Goal: Task Accomplishment & Management: Complete application form

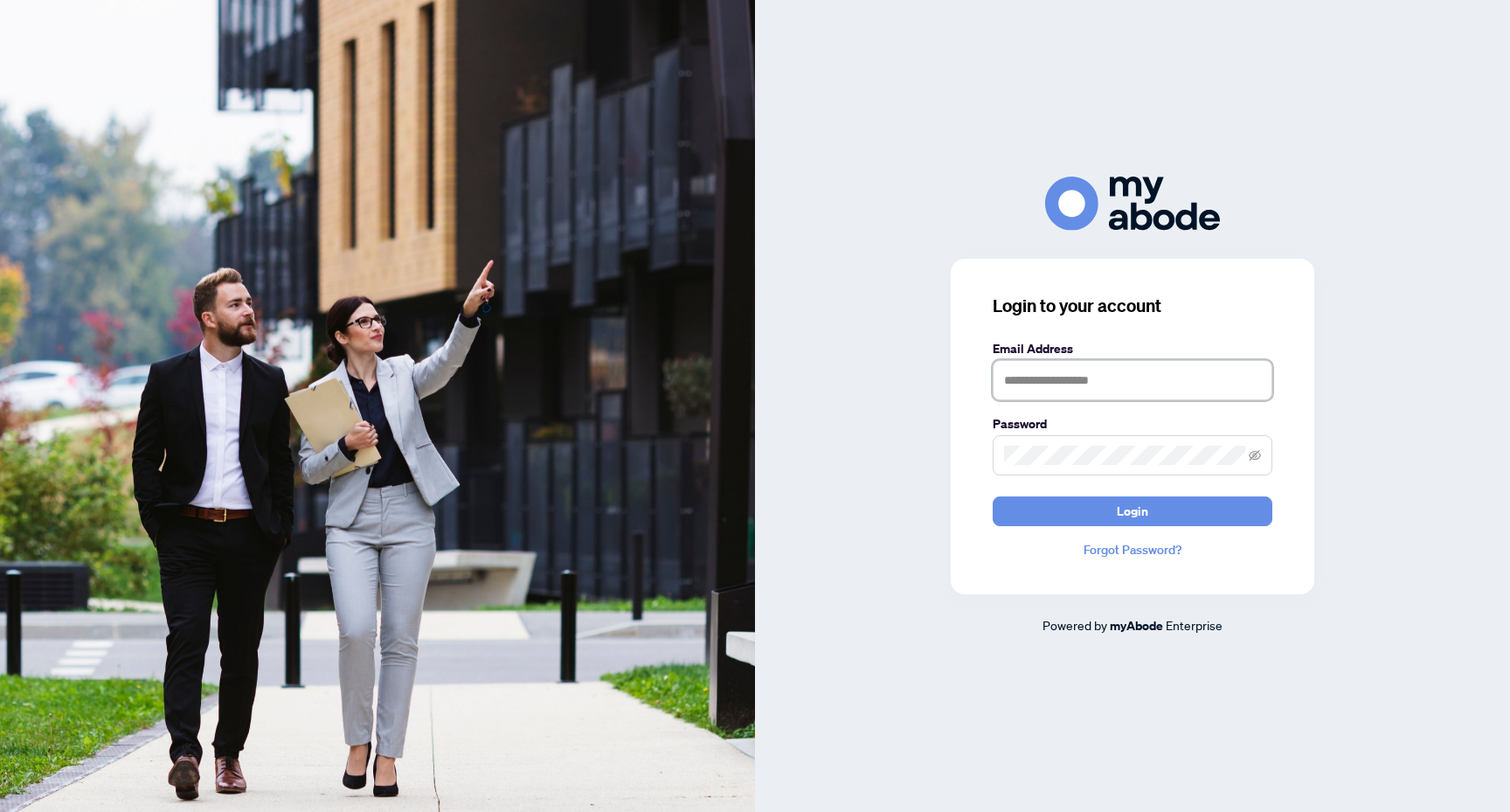
click at [1169, 386] on input "text" at bounding box center [1132, 379] width 280 height 40
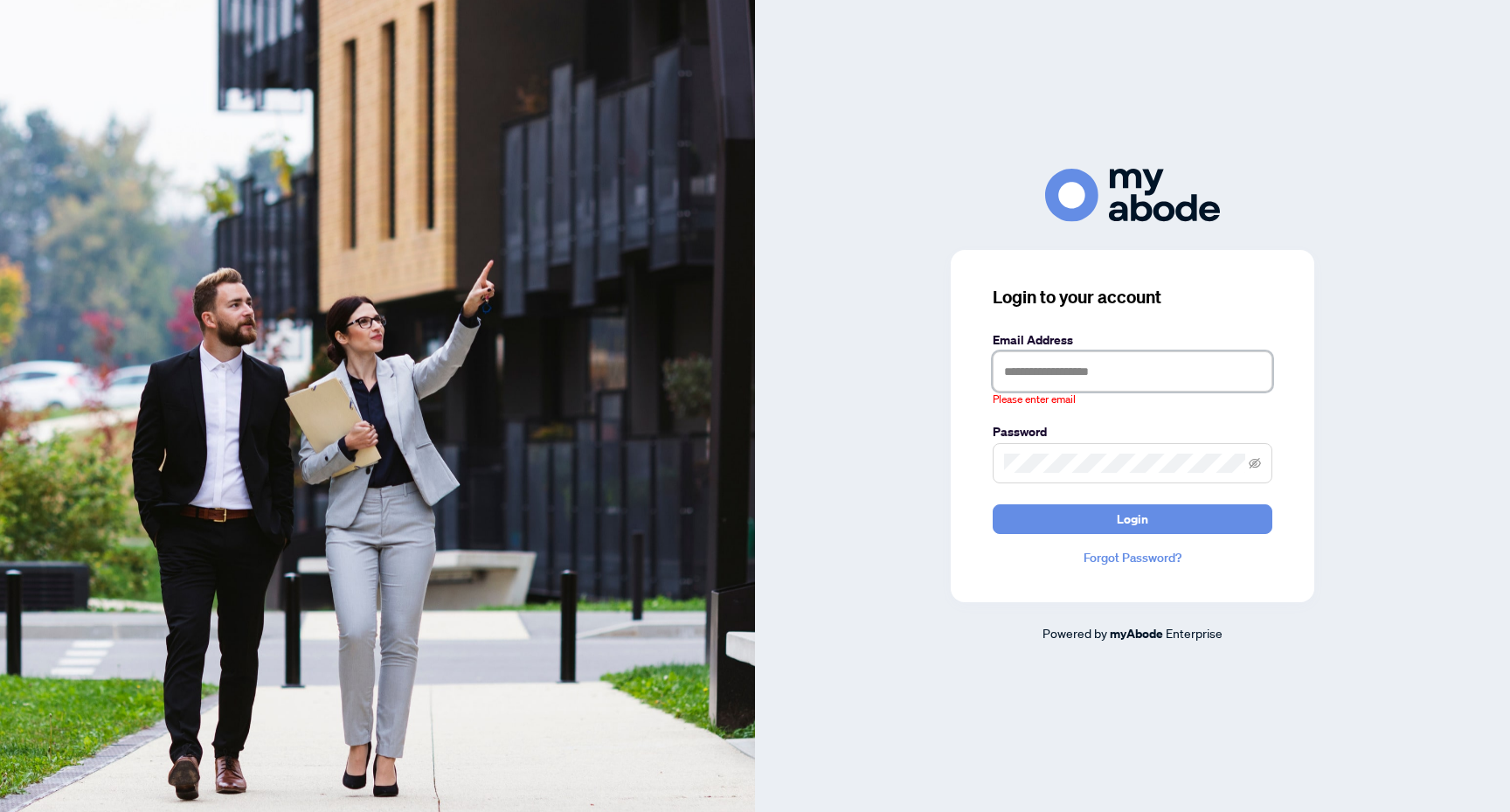
type input "**********"
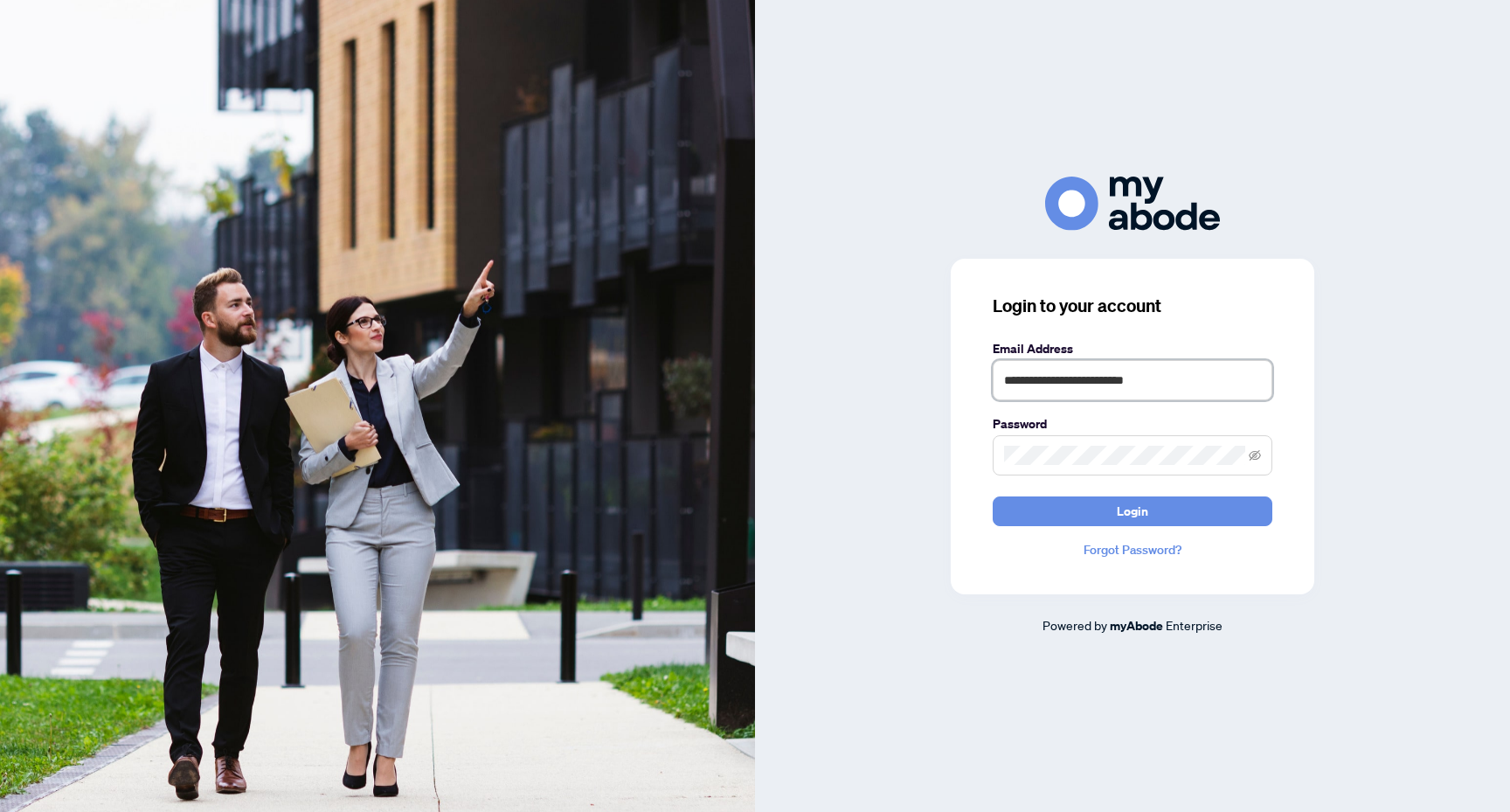
click at [993, 497] on button "Login" at bounding box center [1132, 512] width 280 height 30
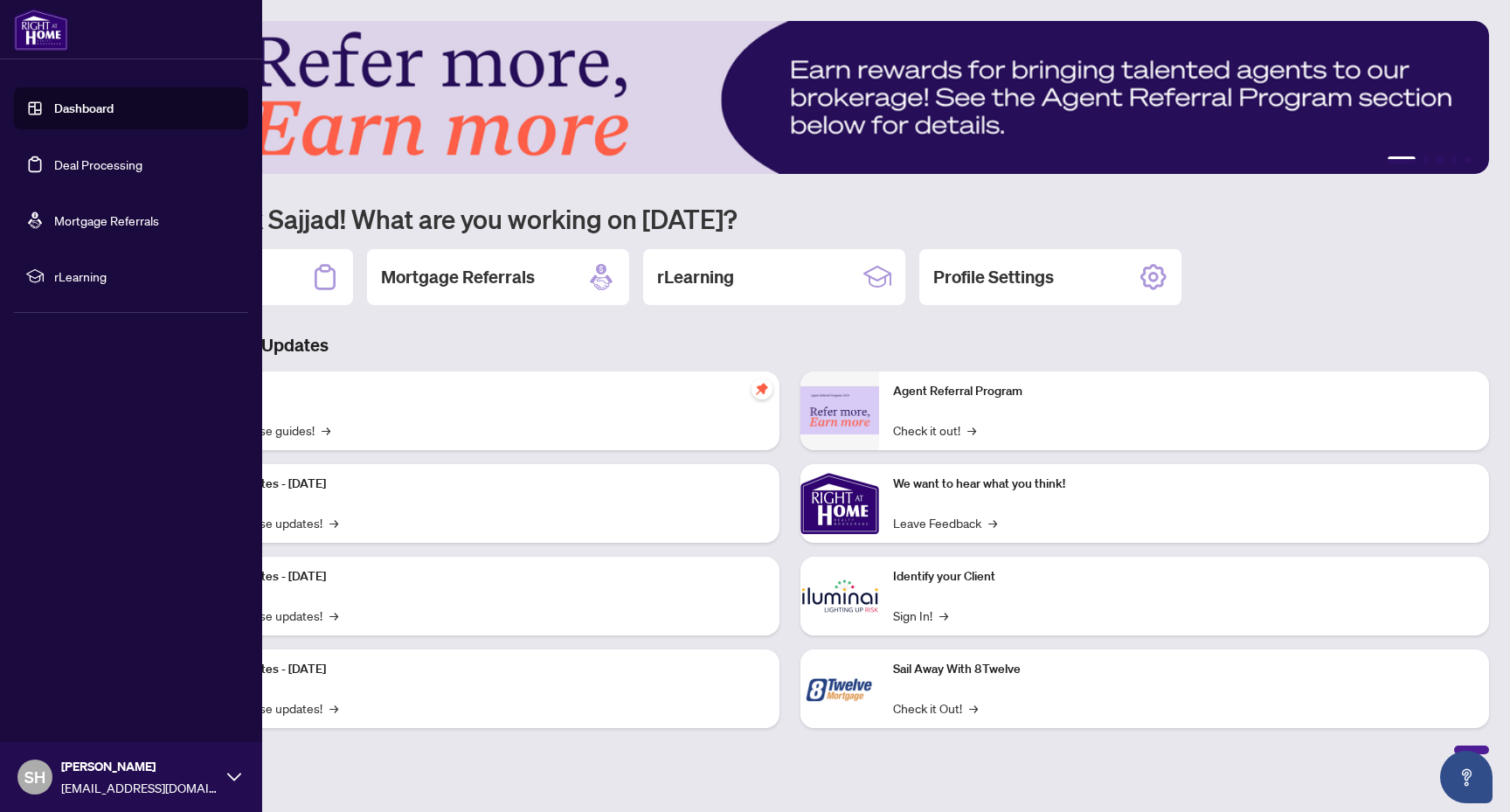
click at [78, 165] on link "Deal Processing" at bounding box center [98, 164] width 88 height 16
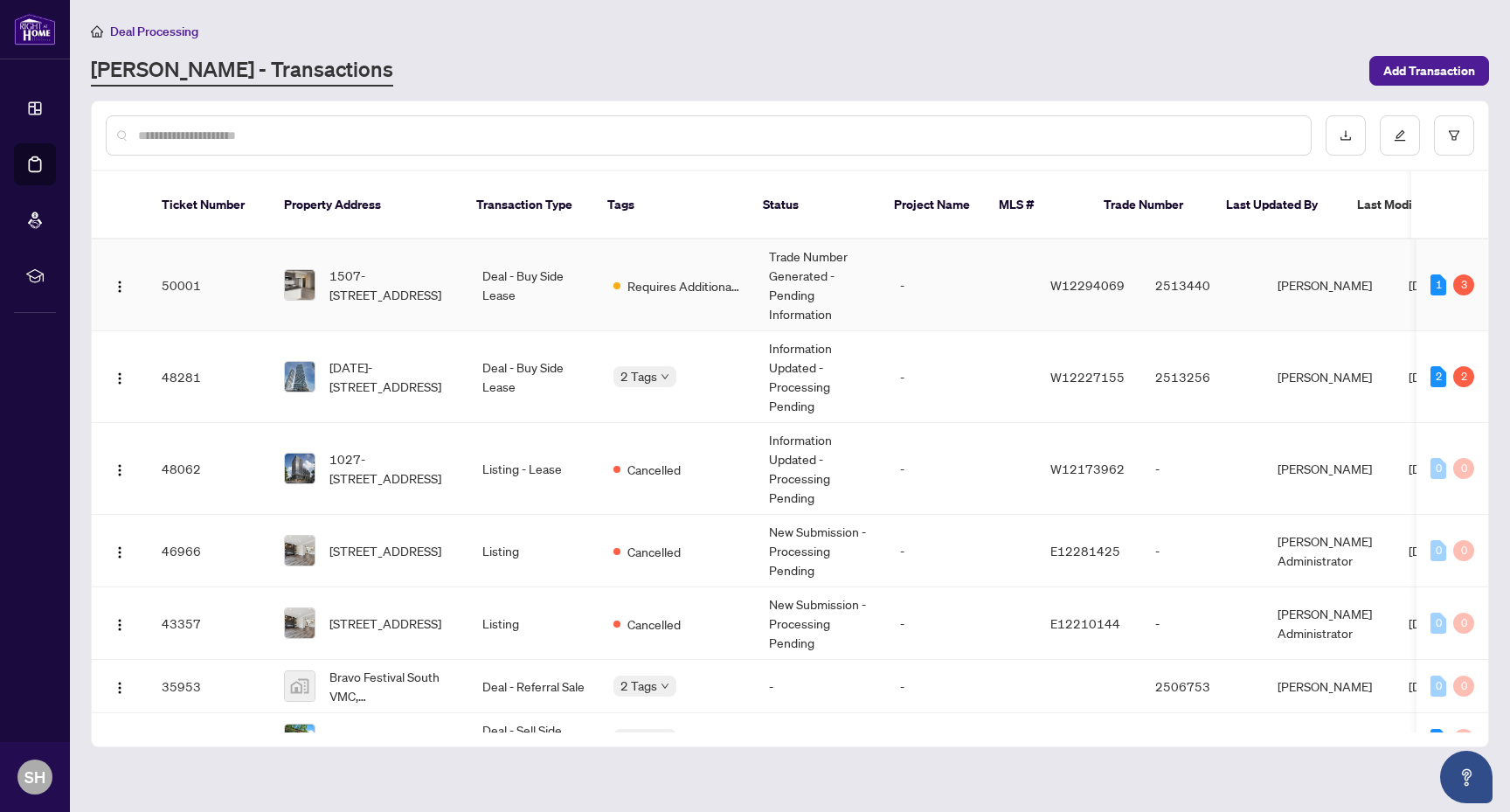
click at [728, 281] on td "Requires Additional Docs" at bounding box center [676, 285] width 155 height 92
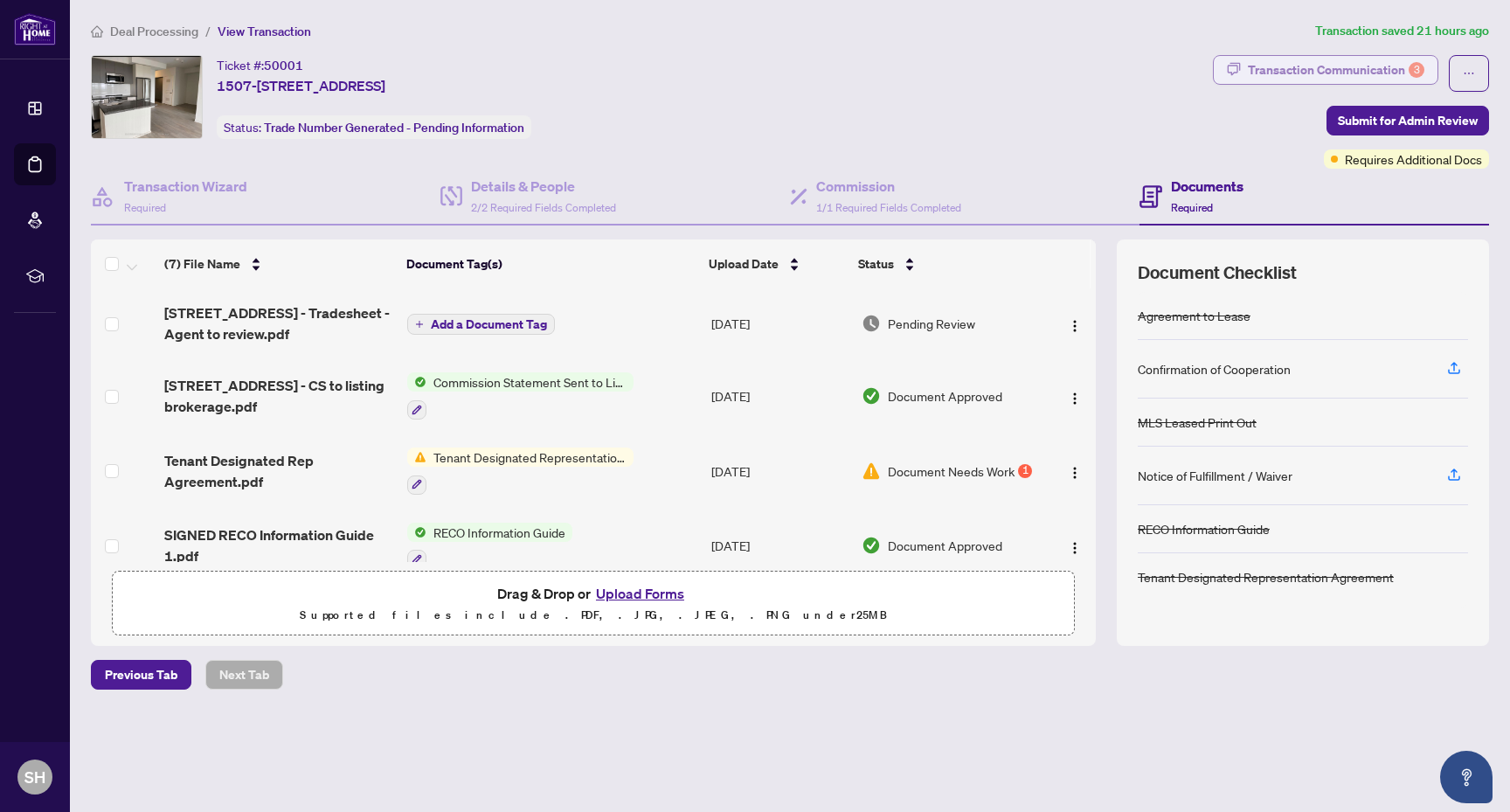
click at [1314, 79] on div "Transaction Communication 3" at bounding box center [1336, 70] width 177 height 28
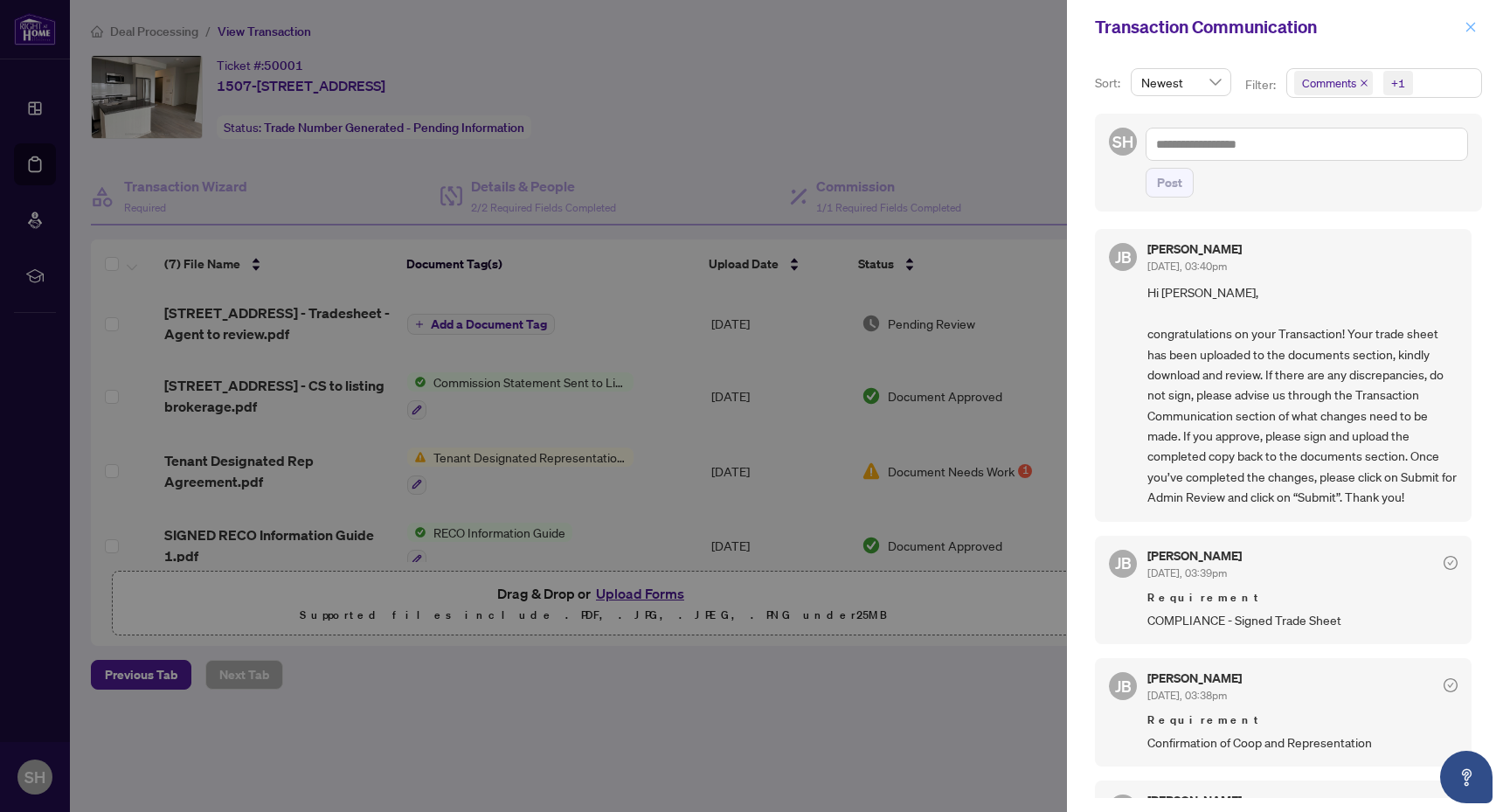
click at [1470, 33] on icon "close" at bounding box center [1470, 27] width 12 height 12
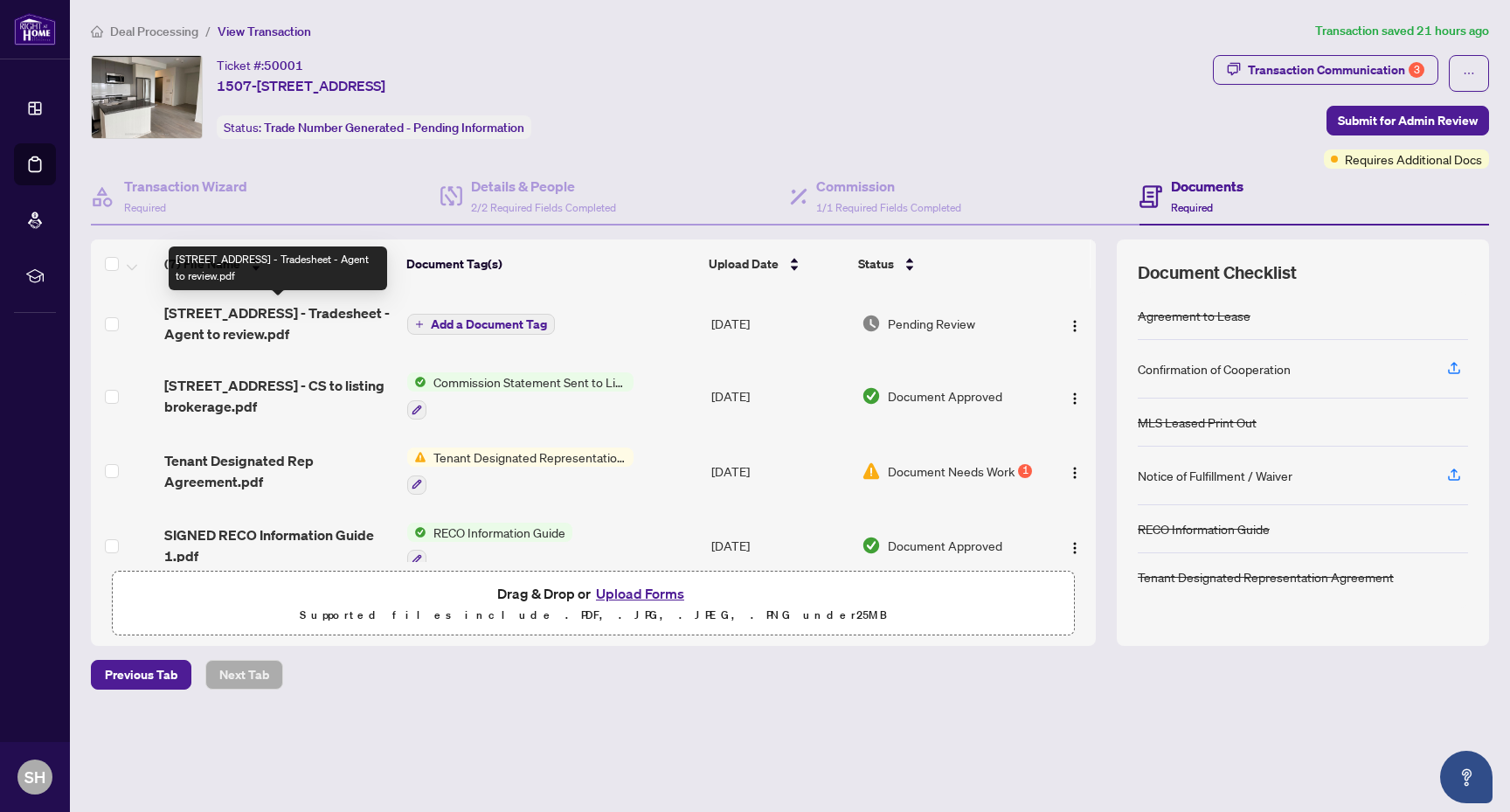
click at [341, 321] on span "4655 Metcalfe Ave 1507 - Tradesheet - Agent to review.pdf" at bounding box center [279, 323] width 229 height 42
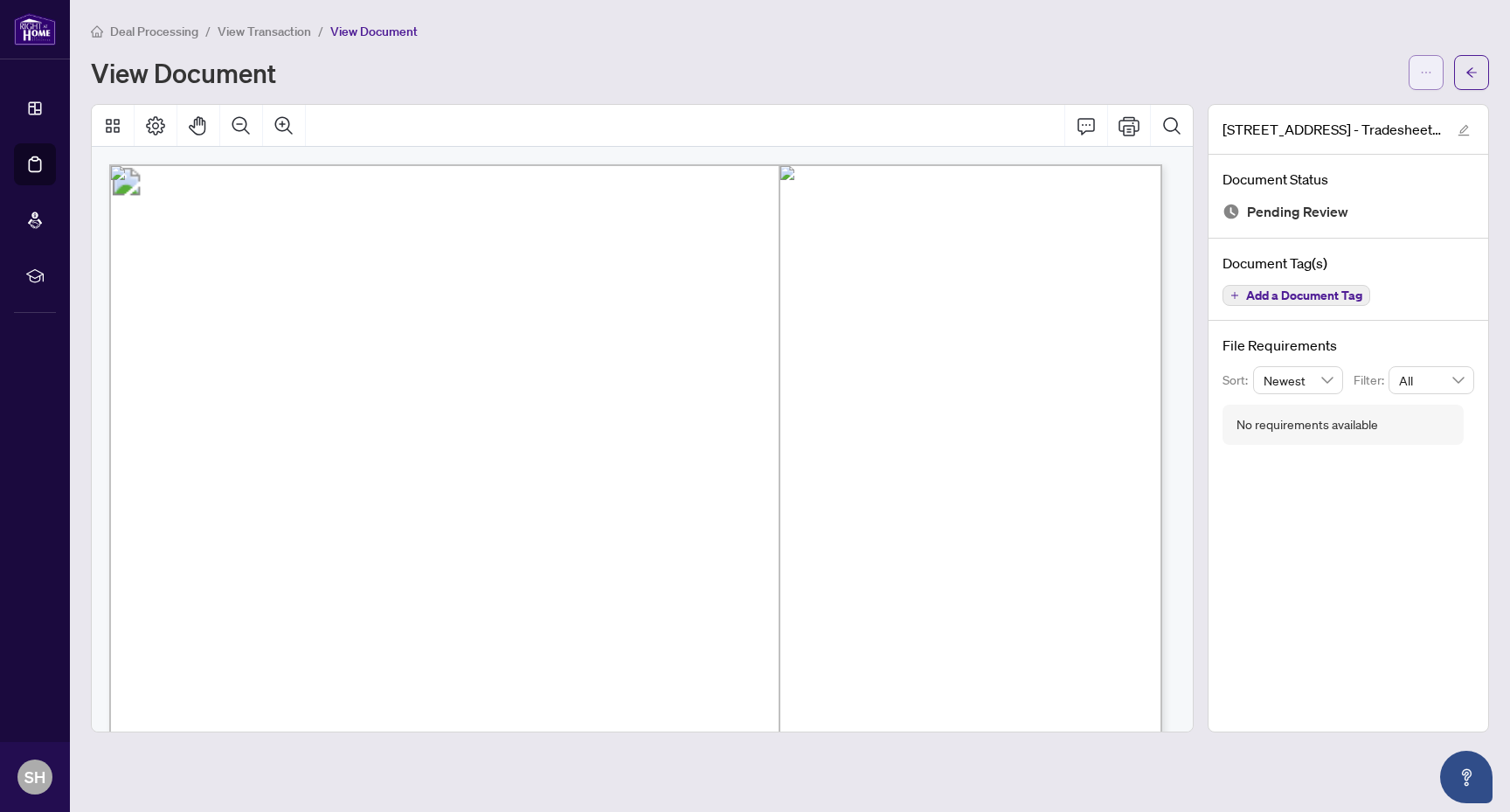
click at [1432, 84] on span "button" at bounding box center [1426, 73] width 12 height 28
click at [1361, 109] on span "Download" at bounding box center [1363, 110] width 133 height 20
click at [1464, 68] on button "button" at bounding box center [1472, 73] width 35 height 35
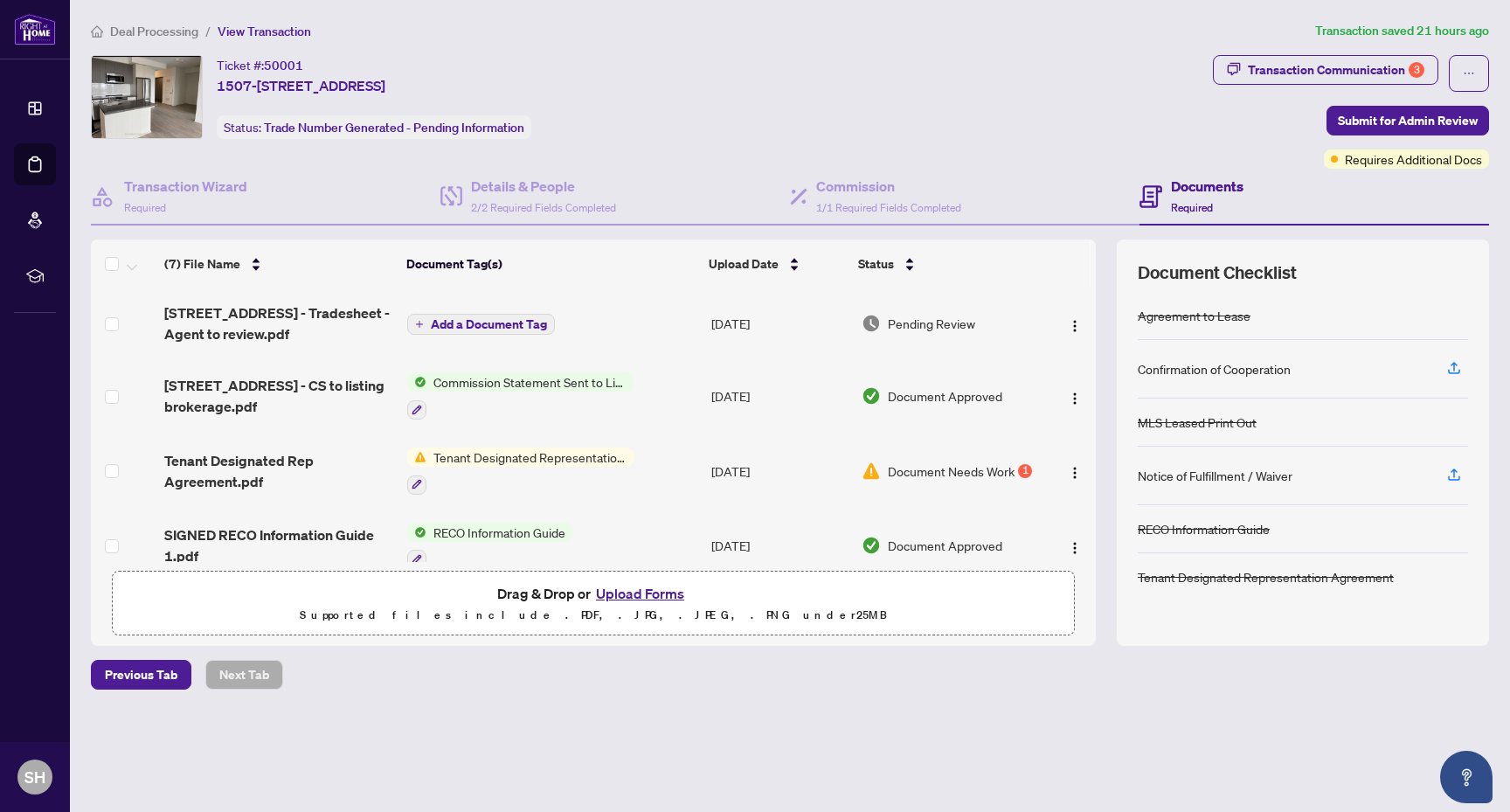
click at [642, 590] on button "Upload Forms" at bounding box center [640, 593] width 99 height 22
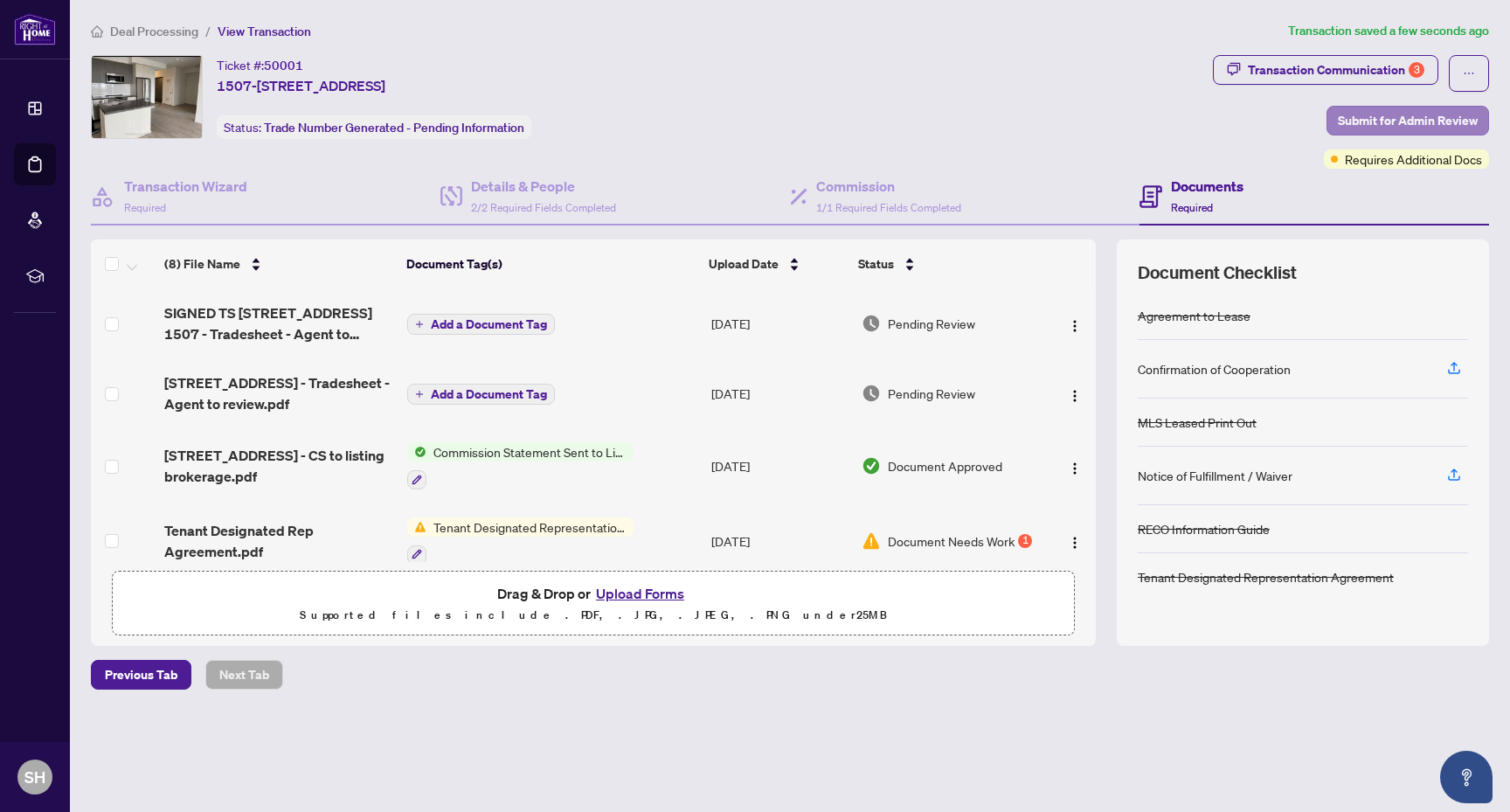
click at [1379, 121] on span "Submit for Admin Review" at bounding box center [1408, 121] width 140 height 28
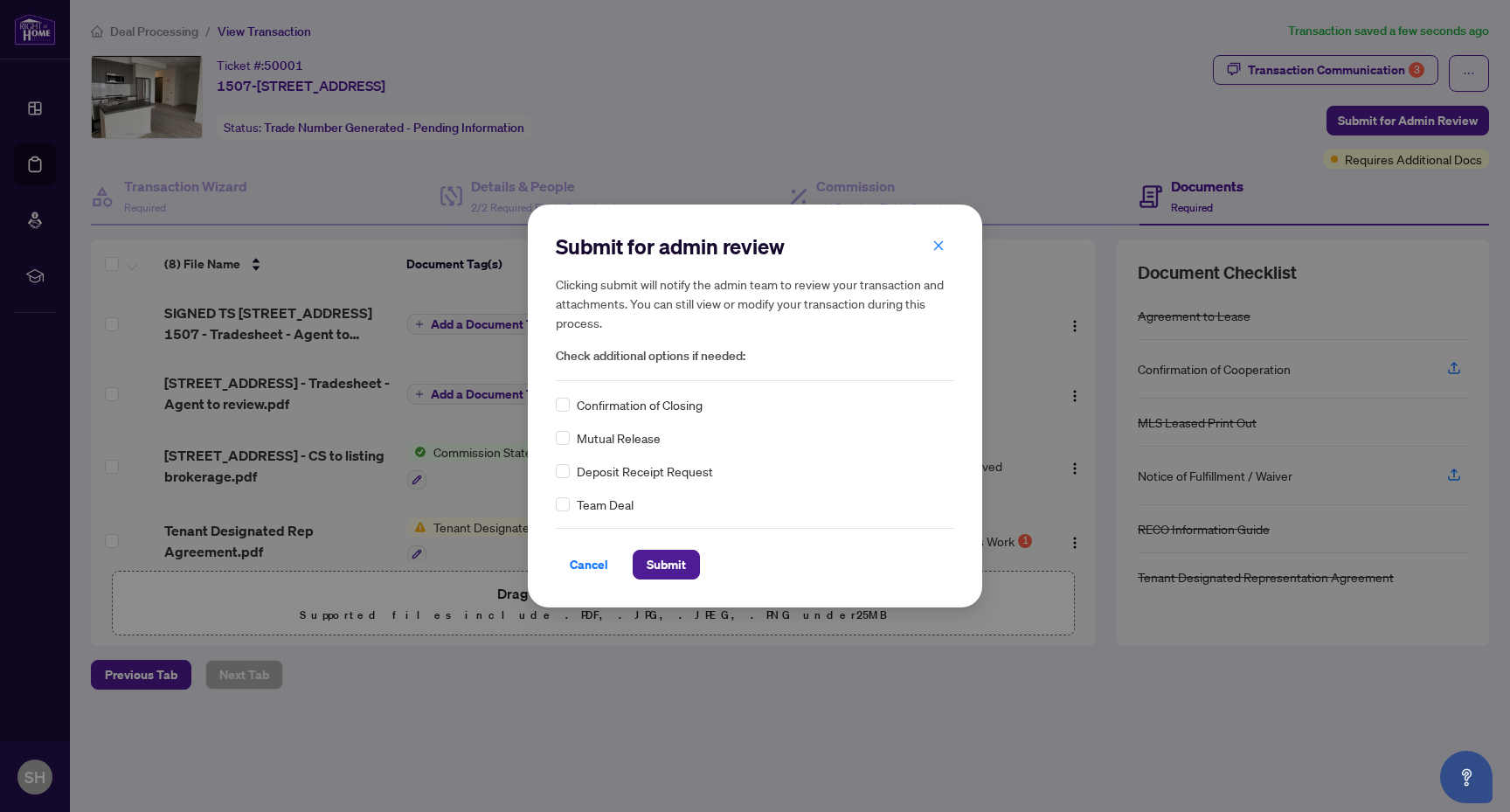
click at [671, 390] on div "Submit for admin review Clicking submit will notify the admin team to review yo…" at bounding box center [755, 406] width 398 height 347
click at [671, 402] on span "Confirmation of Closing" at bounding box center [639, 405] width 126 height 20
click at [671, 576] on span "Submit" at bounding box center [666, 565] width 39 height 28
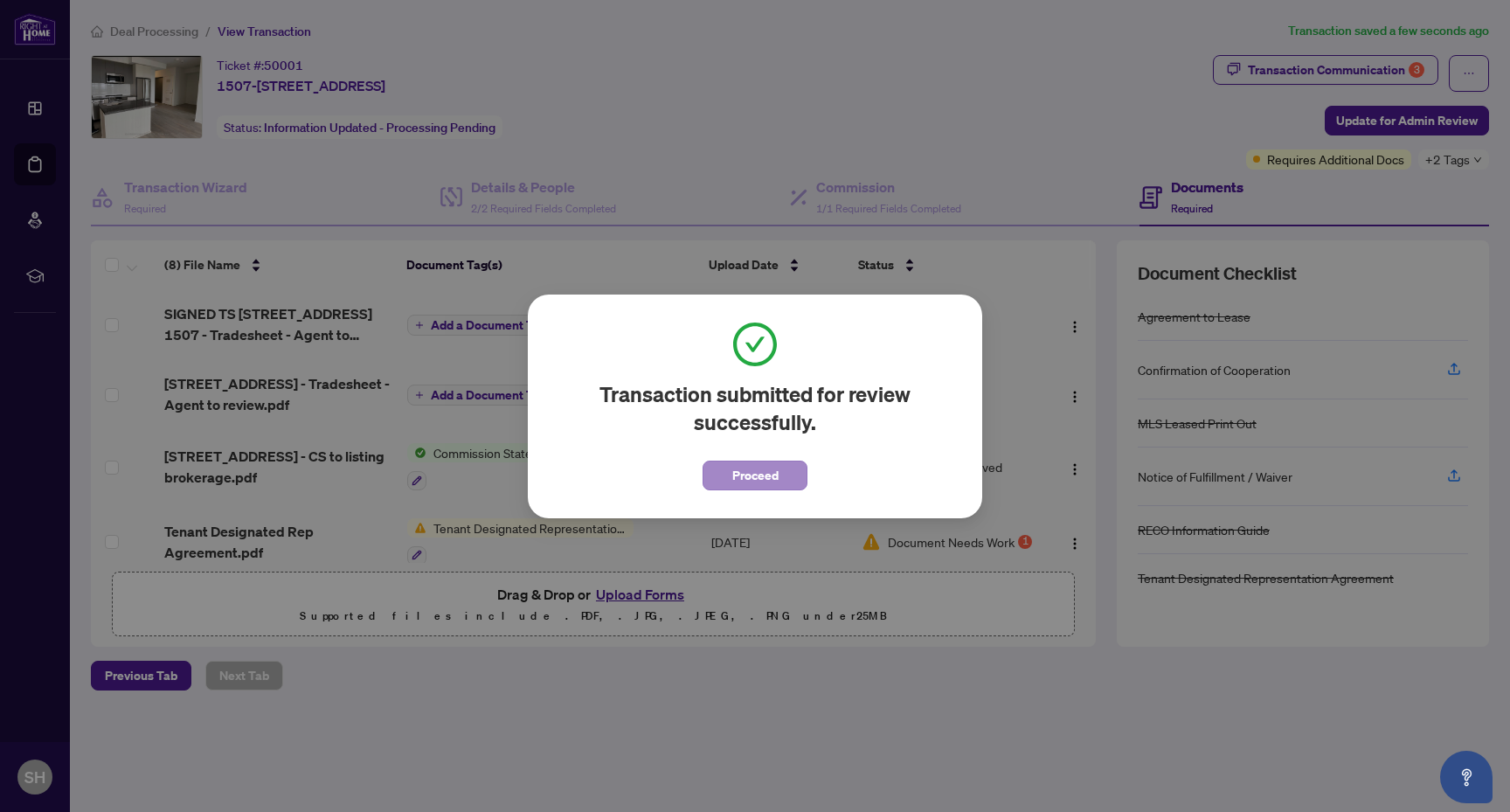
click at [751, 484] on span "Proceed" at bounding box center [755, 475] width 47 height 28
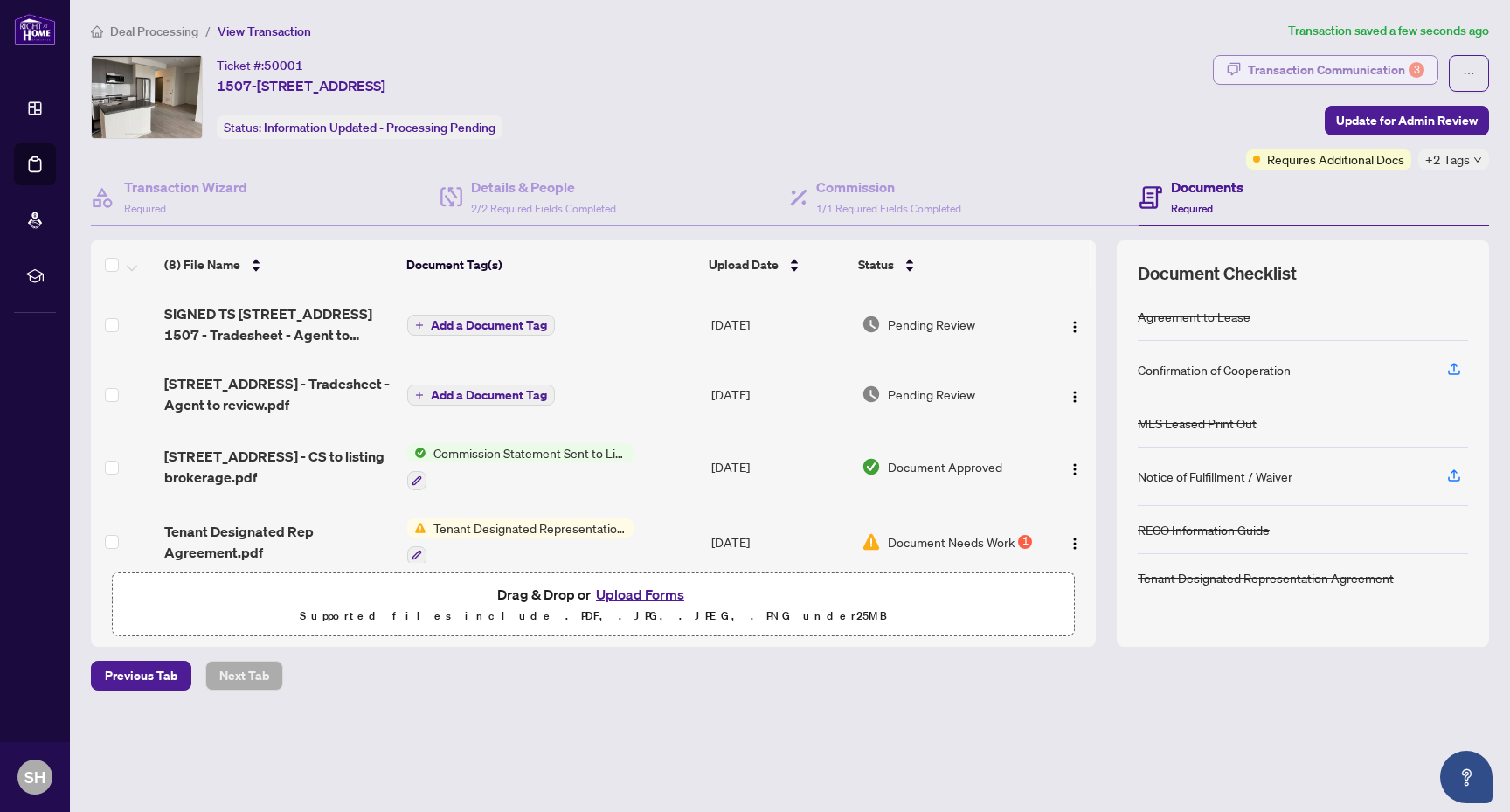
click at [1361, 72] on div "Transaction Communication 3" at bounding box center [1336, 70] width 177 height 28
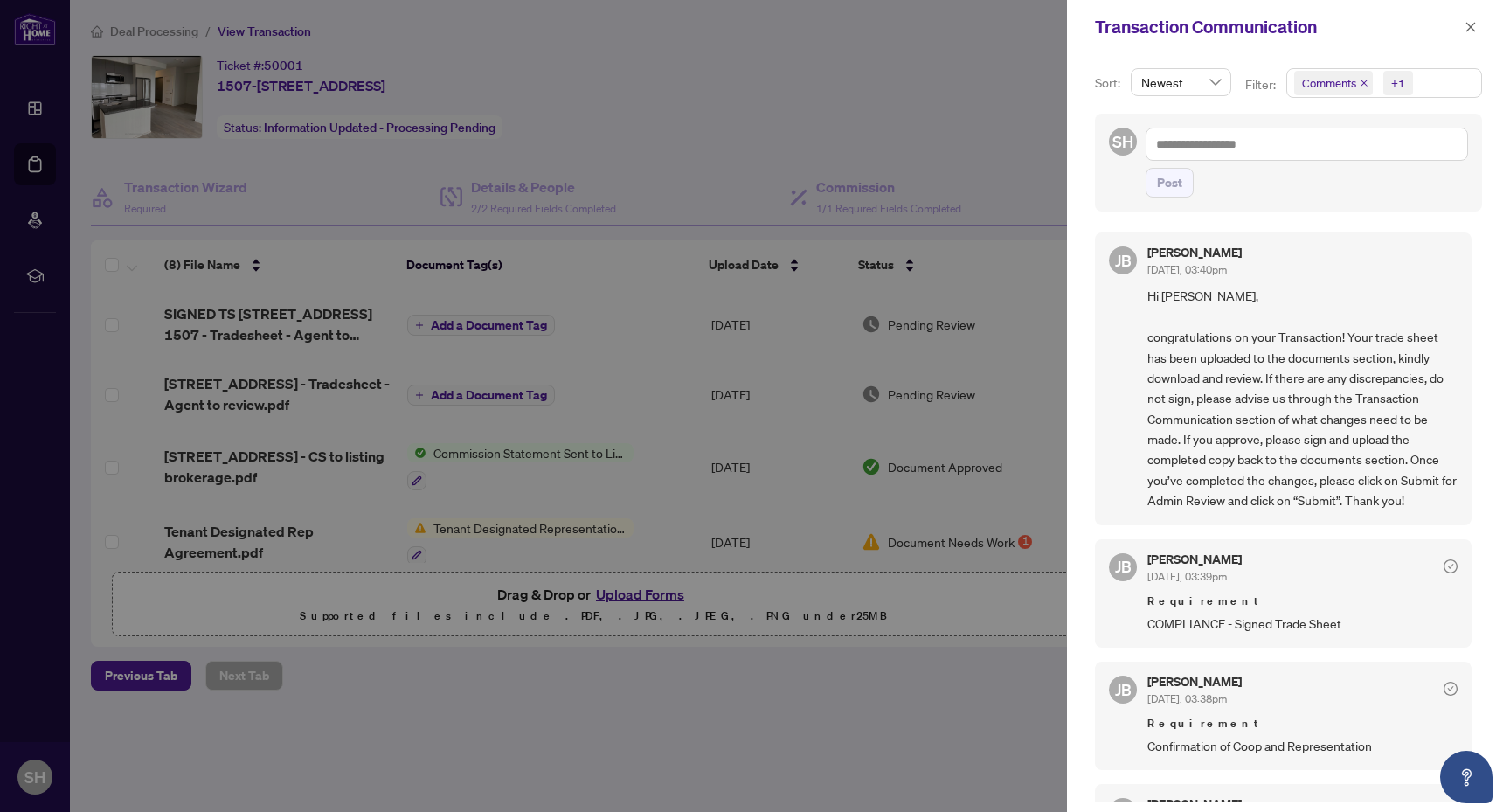
scroll to position [128, 0]
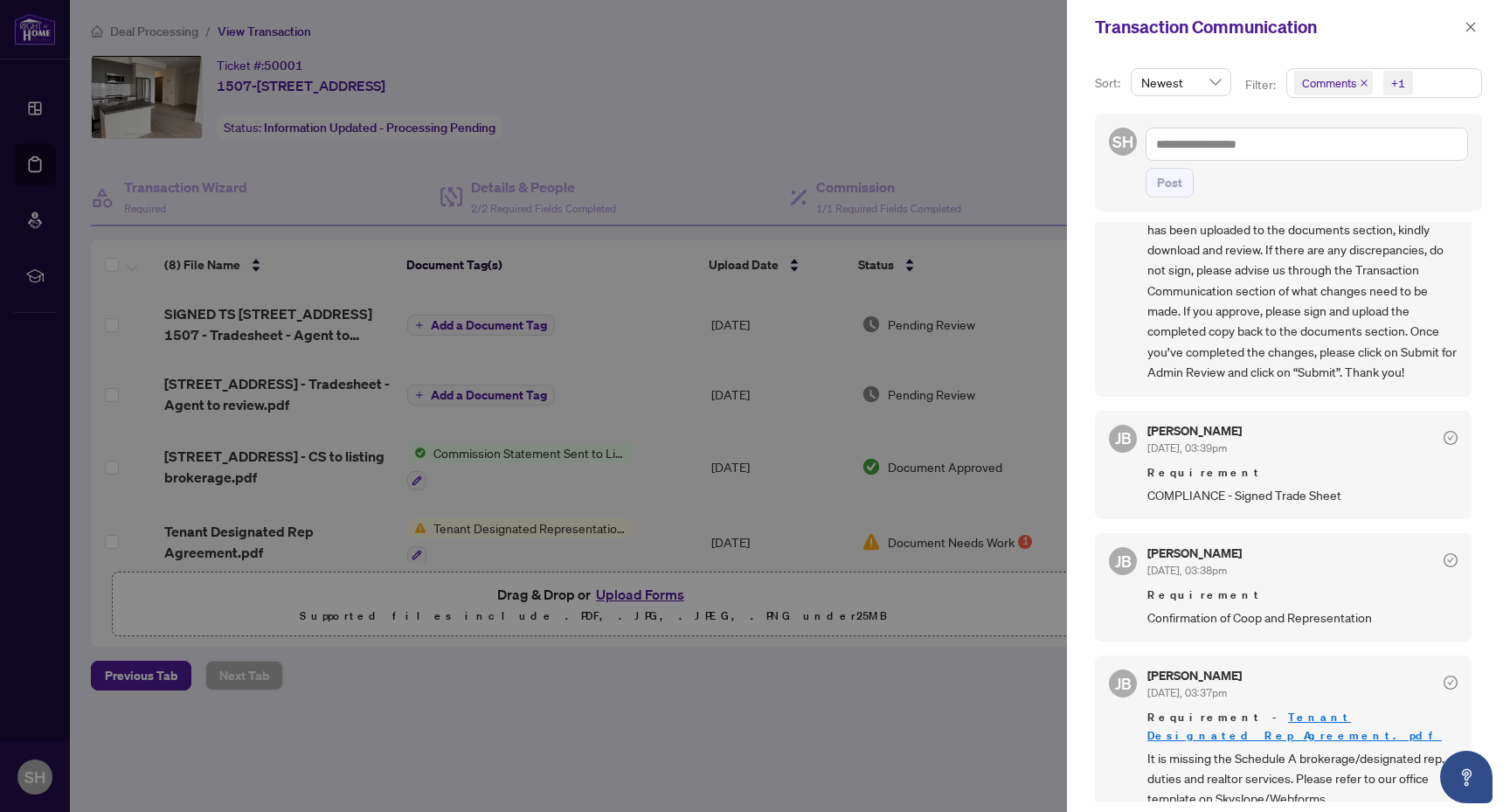
click at [1438, 748] on span "It is missing the Schedule A brokerage/designated rep. duties and realtor servi…" at bounding box center [1302, 779] width 310 height 61
drag, startPoint x: 1291, startPoint y: 759, endPoint x: 1233, endPoint y: 734, distance: 63.2
click at [1233, 748] on span "It is missing the Schedule A brokerage/designated rep. duties and realtor servi…" at bounding box center [1302, 779] width 310 height 61
copy span "Schedule A brokerage/designated rep. duties and realtor services"
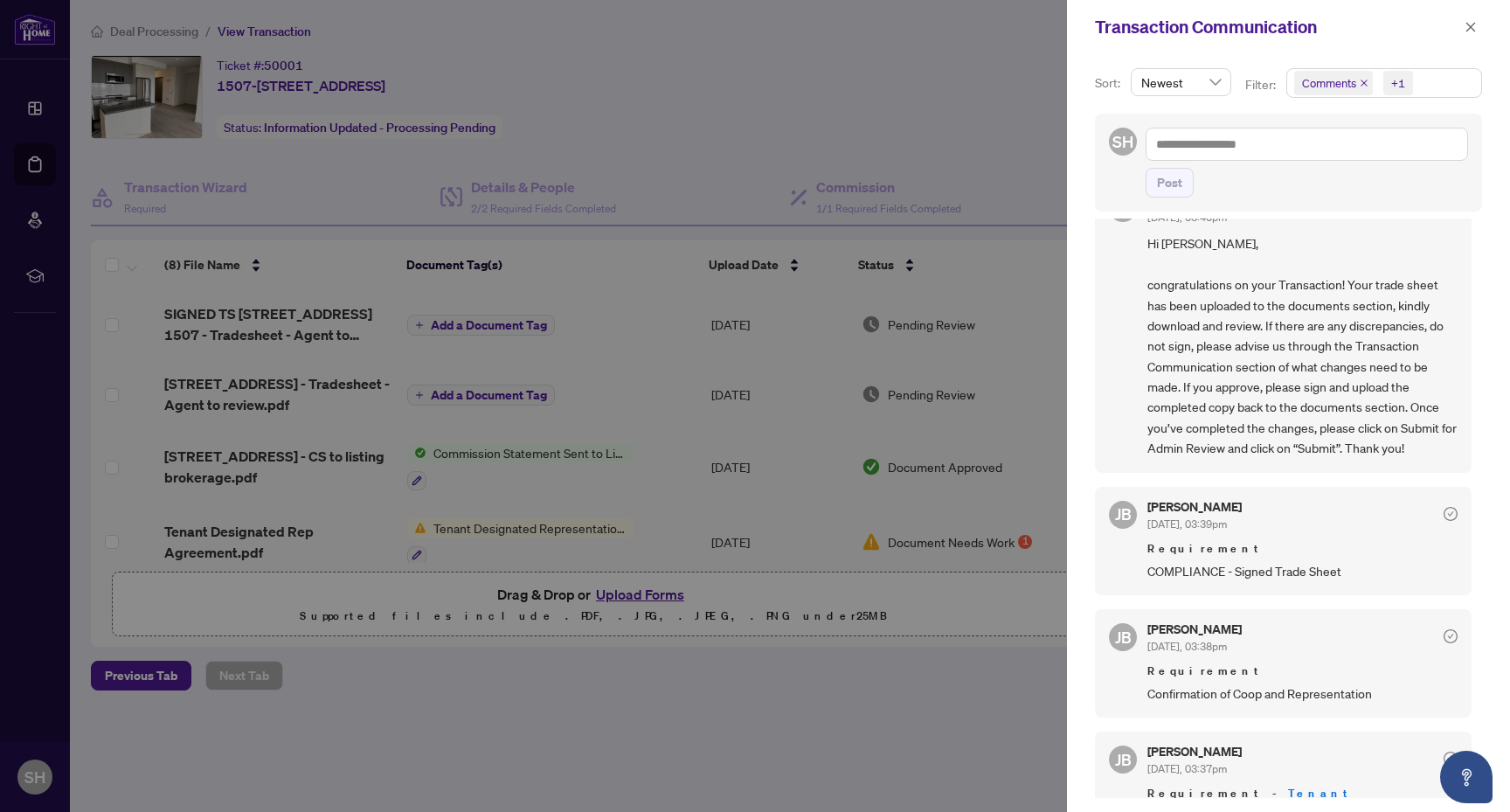
scroll to position [0, 0]
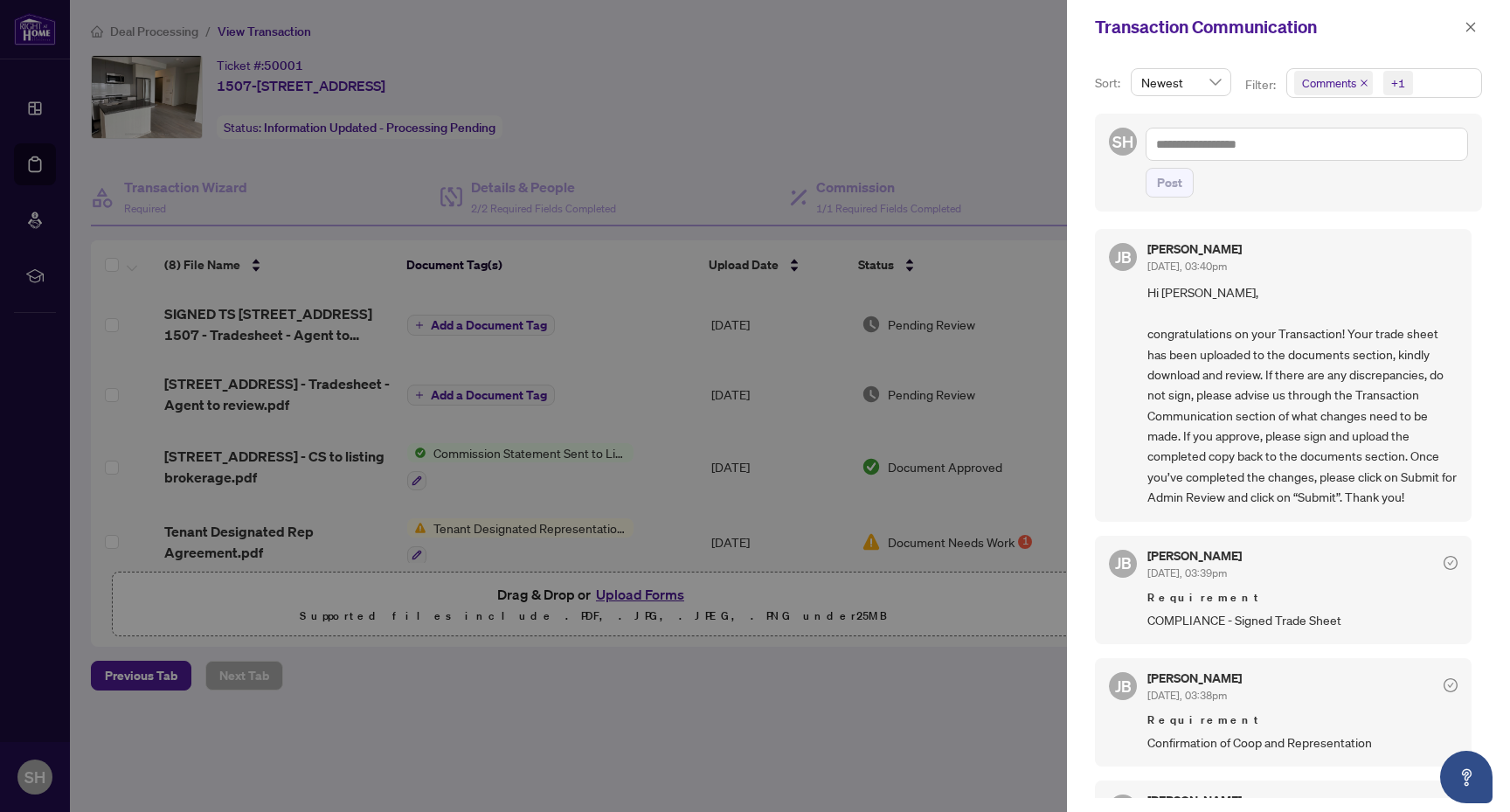
click at [1267, 472] on span "Hi Sajjad, congratulations on your Transaction! Your trade sheet has been uploa…" at bounding box center [1302, 393] width 310 height 224
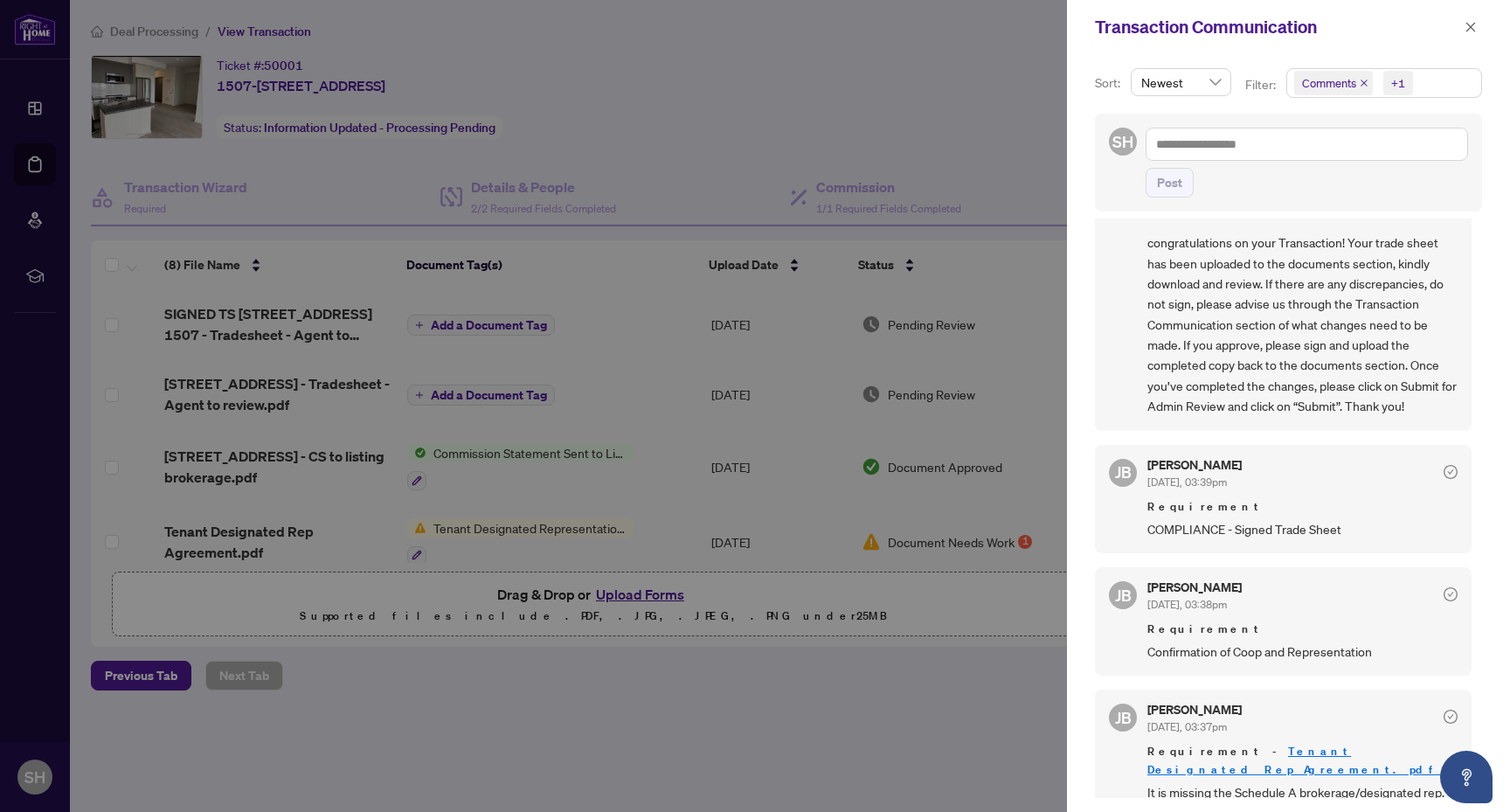
scroll to position [128, 0]
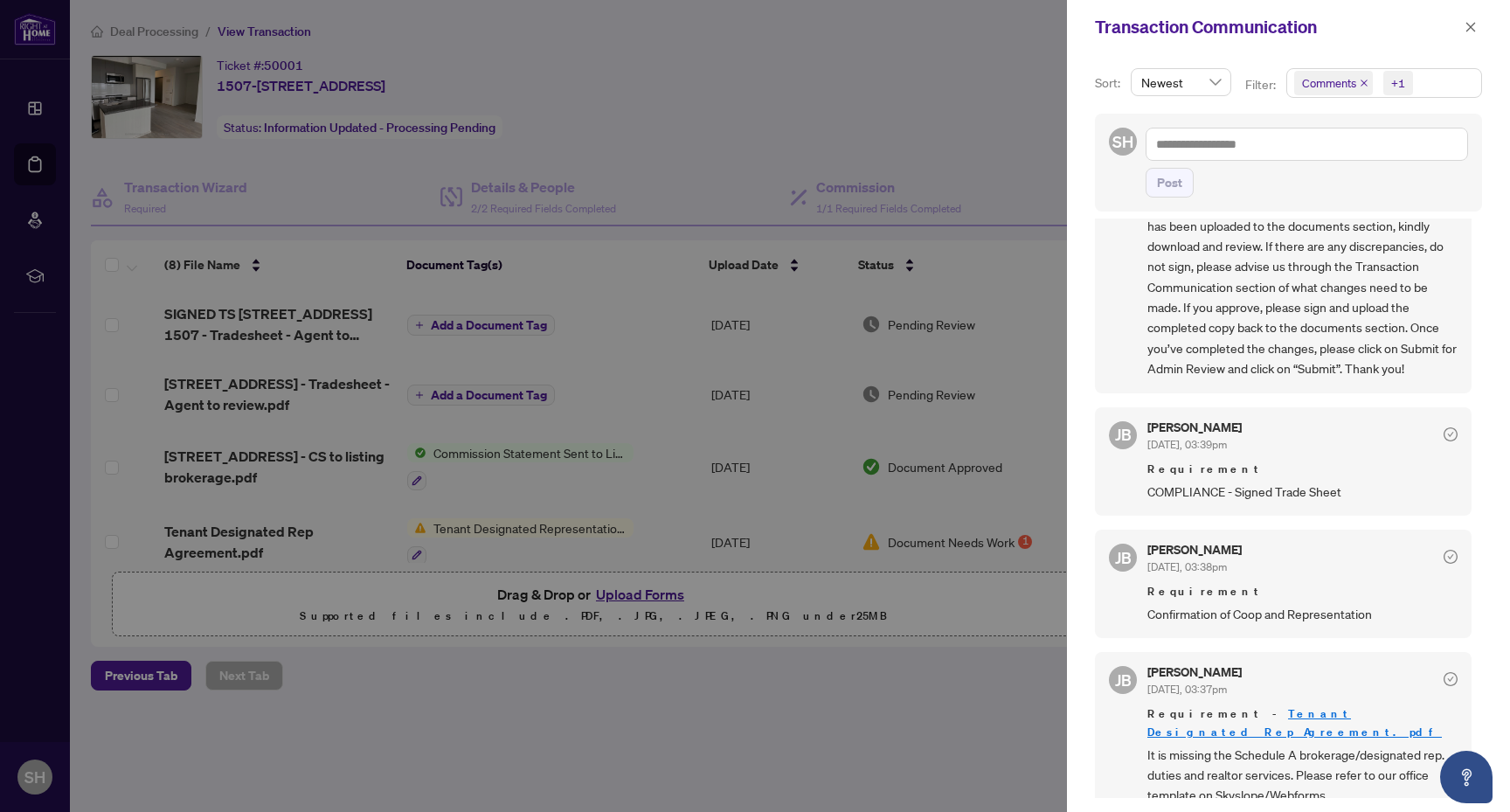
click at [1338, 710] on link "Tenant Designated Rep Agreement.pdf" at bounding box center [1294, 722] width 295 height 33
click at [1471, 27] on icon "close" at bounding box center [1471, 26] width 9 height 9
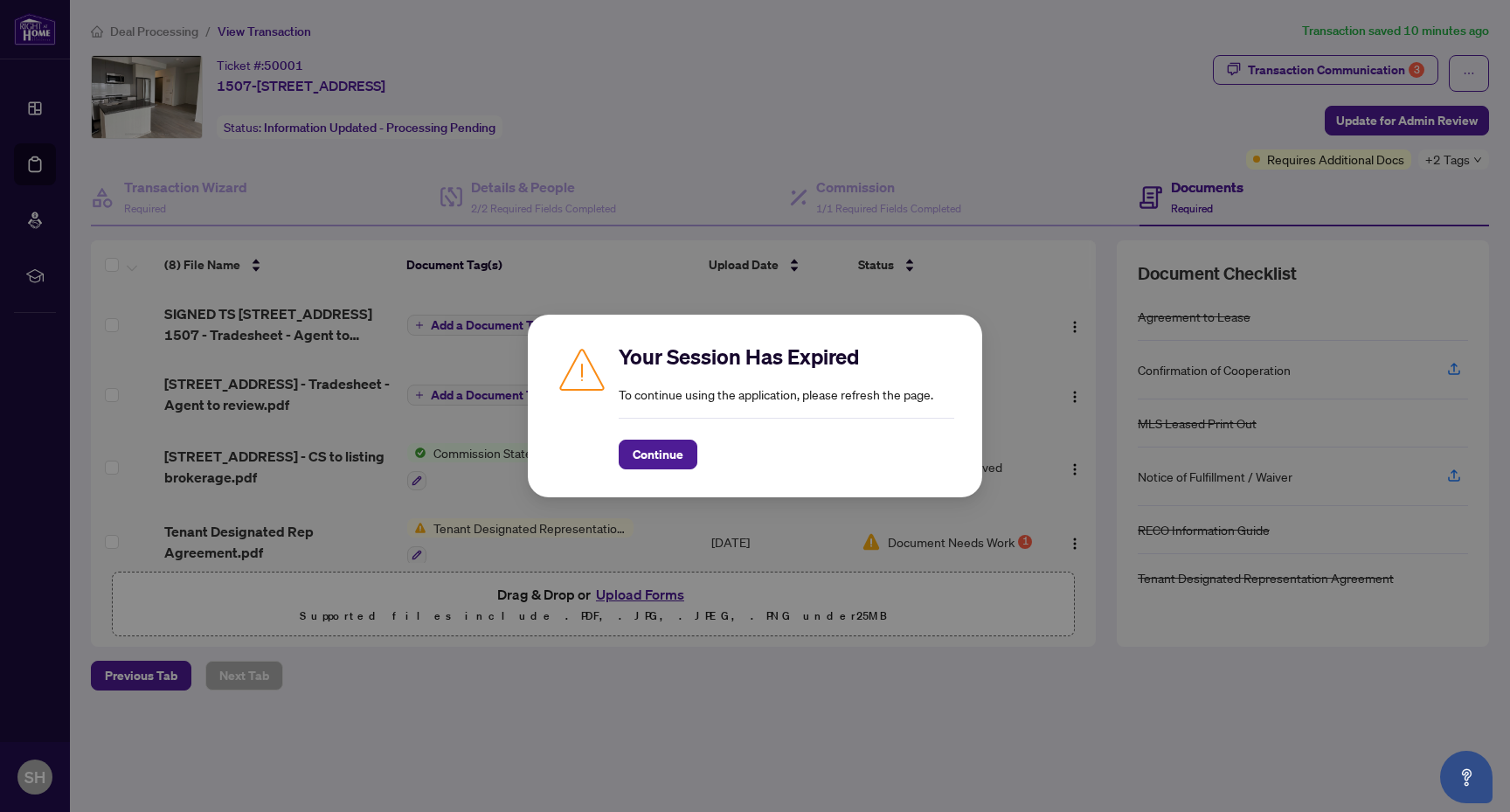
click at [669, 439] on div "Continue" at bounding box center [786, 443] width 336 height 51
click at [671, 458] on span "Continue" at bounding box center [658, 454] width 50 height 28
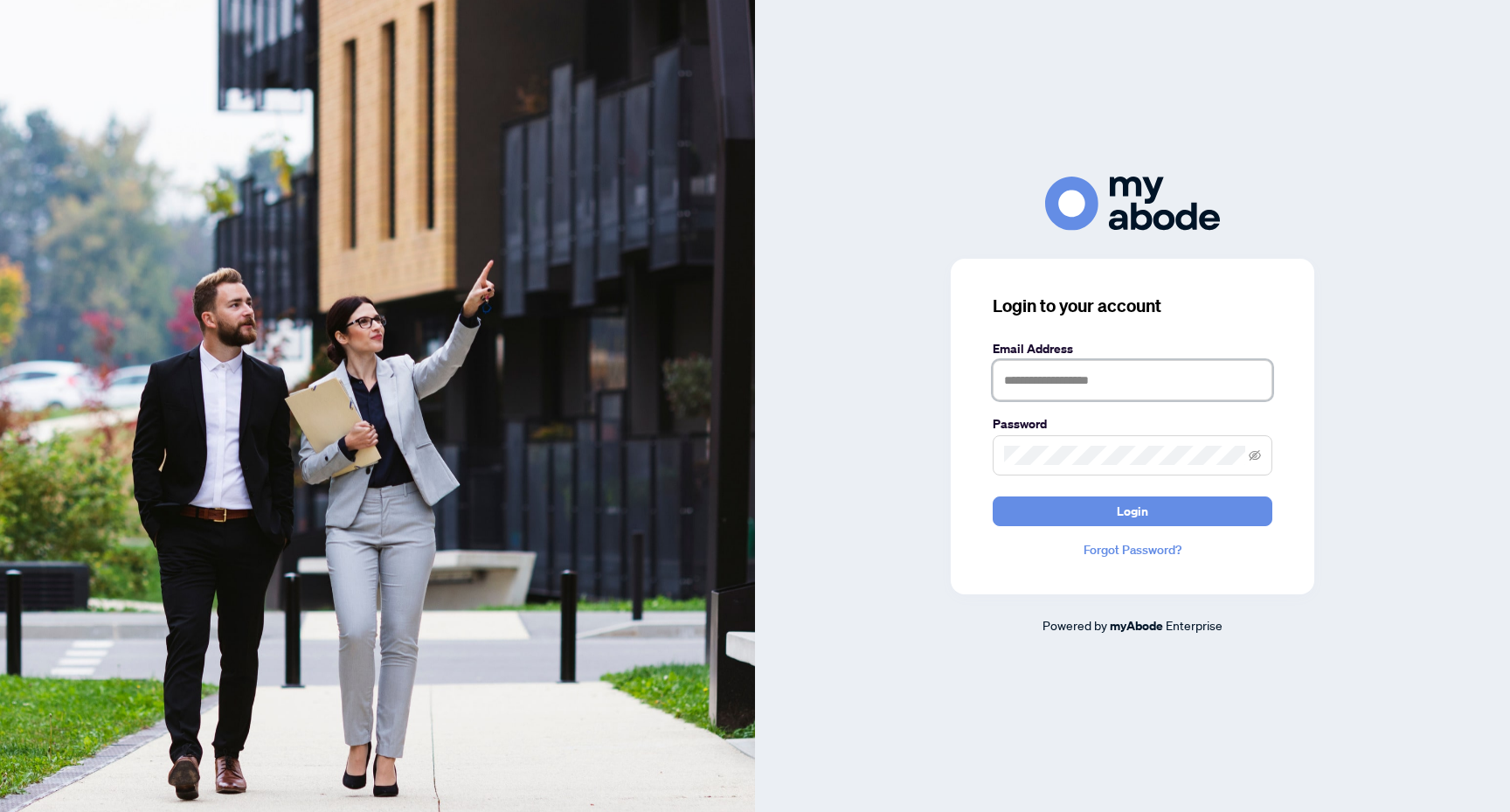
click at [1152, 372] on input "text" at bounding box center [1132, 379] width 280 height 40
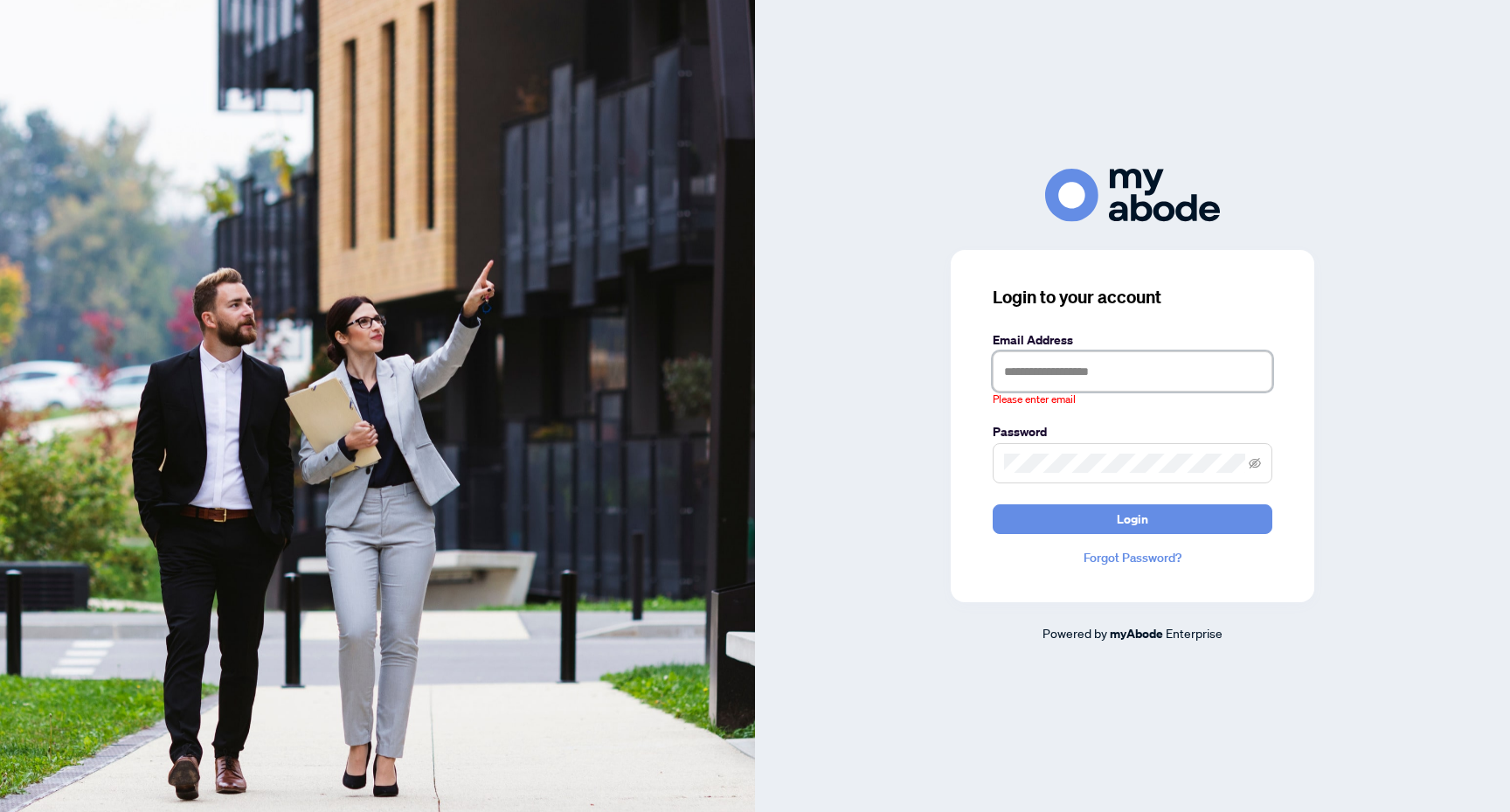
type input "**********"
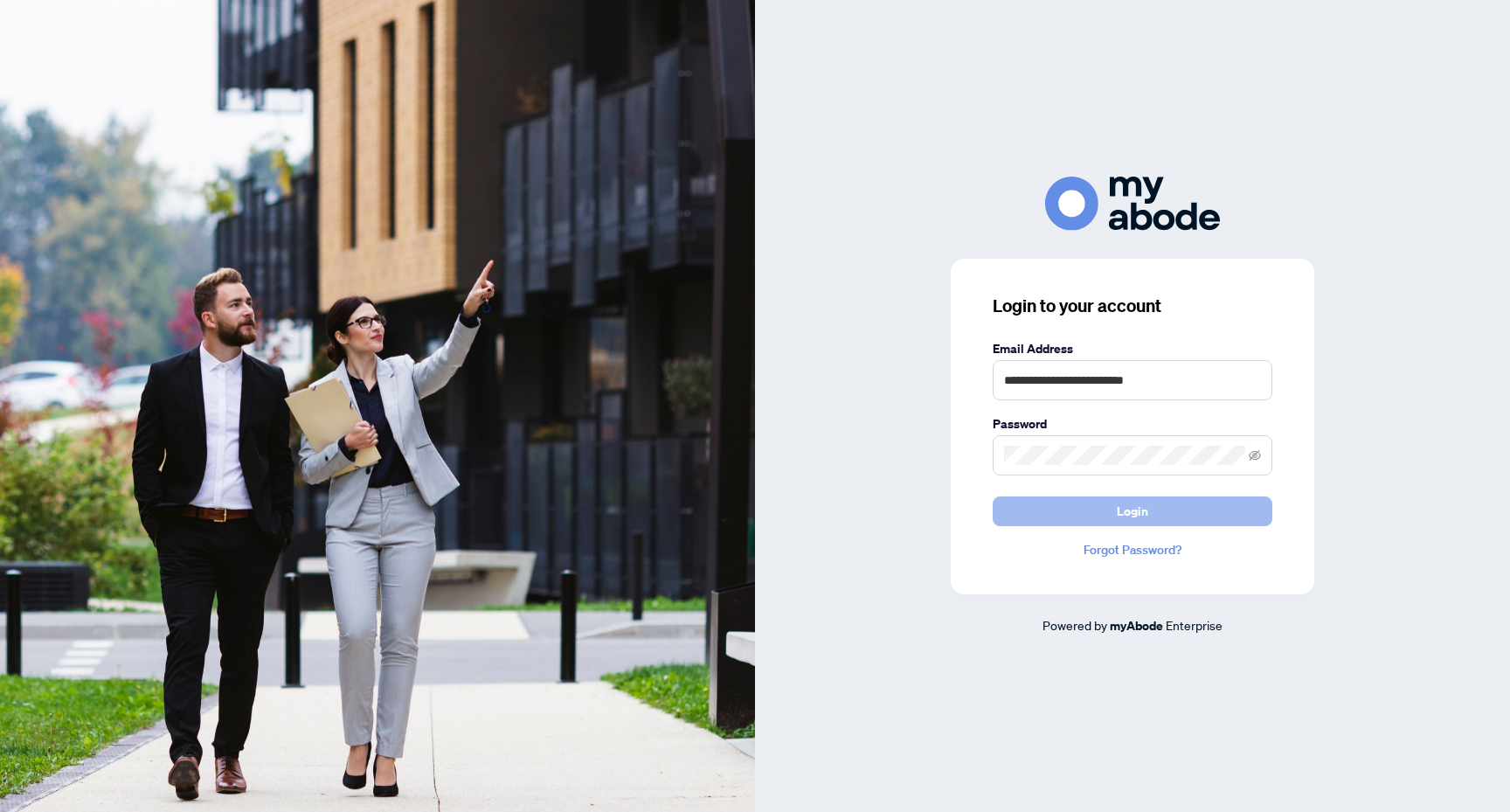
click at [1135, 509] on span "Login" at bounding box center [1133, 512] width 32 height 28
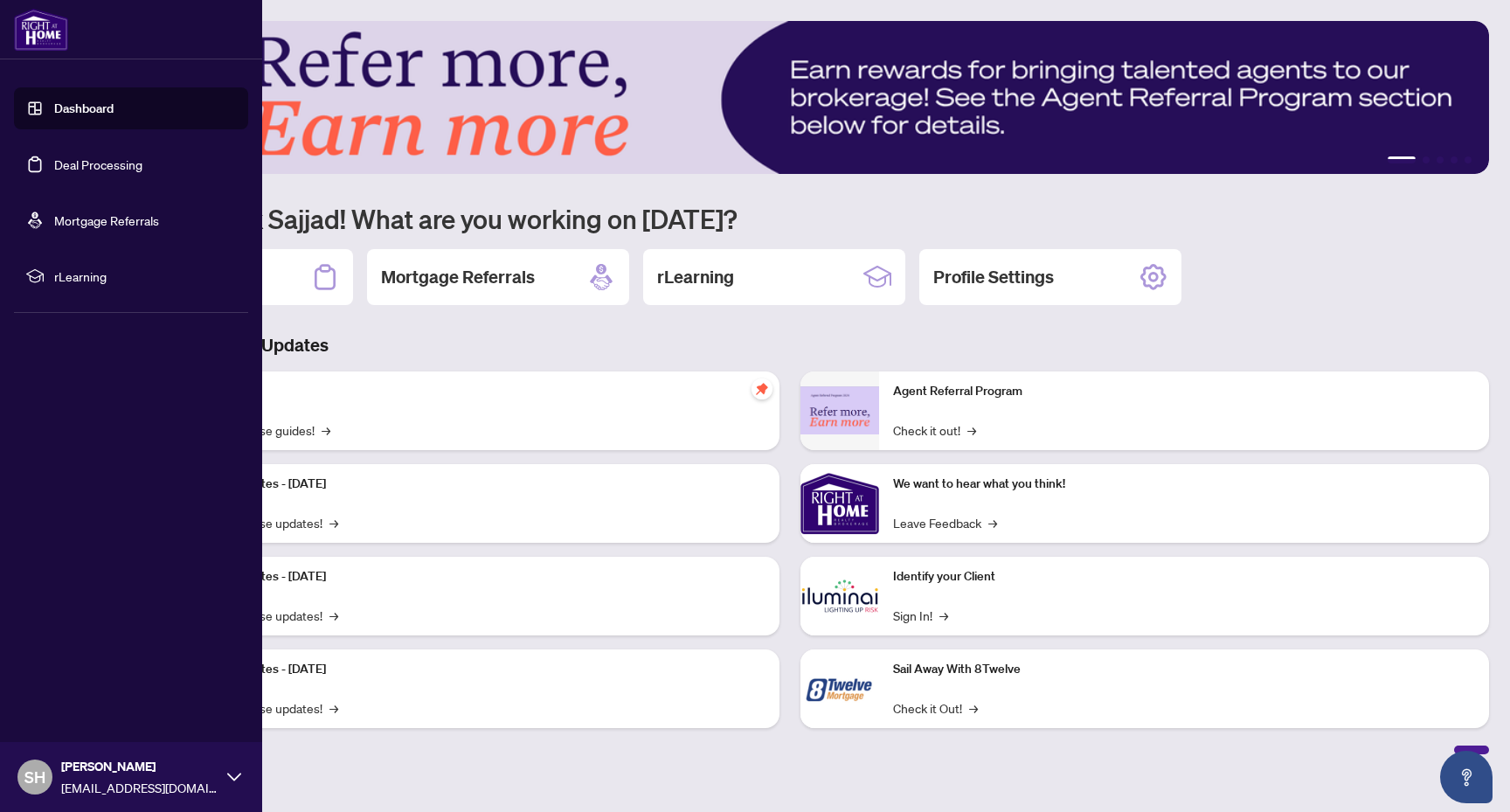
click at [82, 156] on link "Deal Processing" at bounding box center [98, 164] width 88 height 16
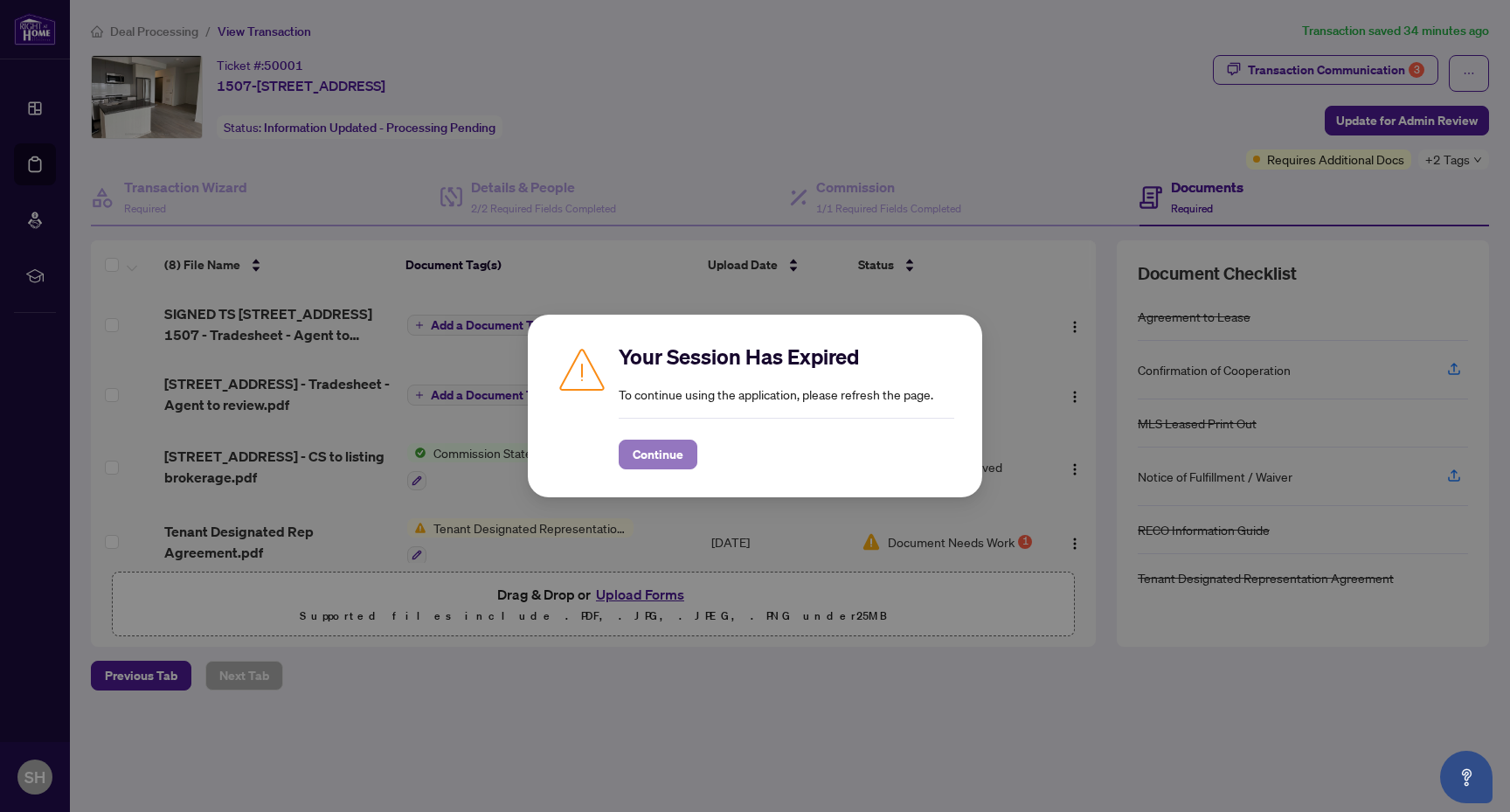
click at [665, 464] on span "Continue" at bounding box center [658, 454] width 50 height 28
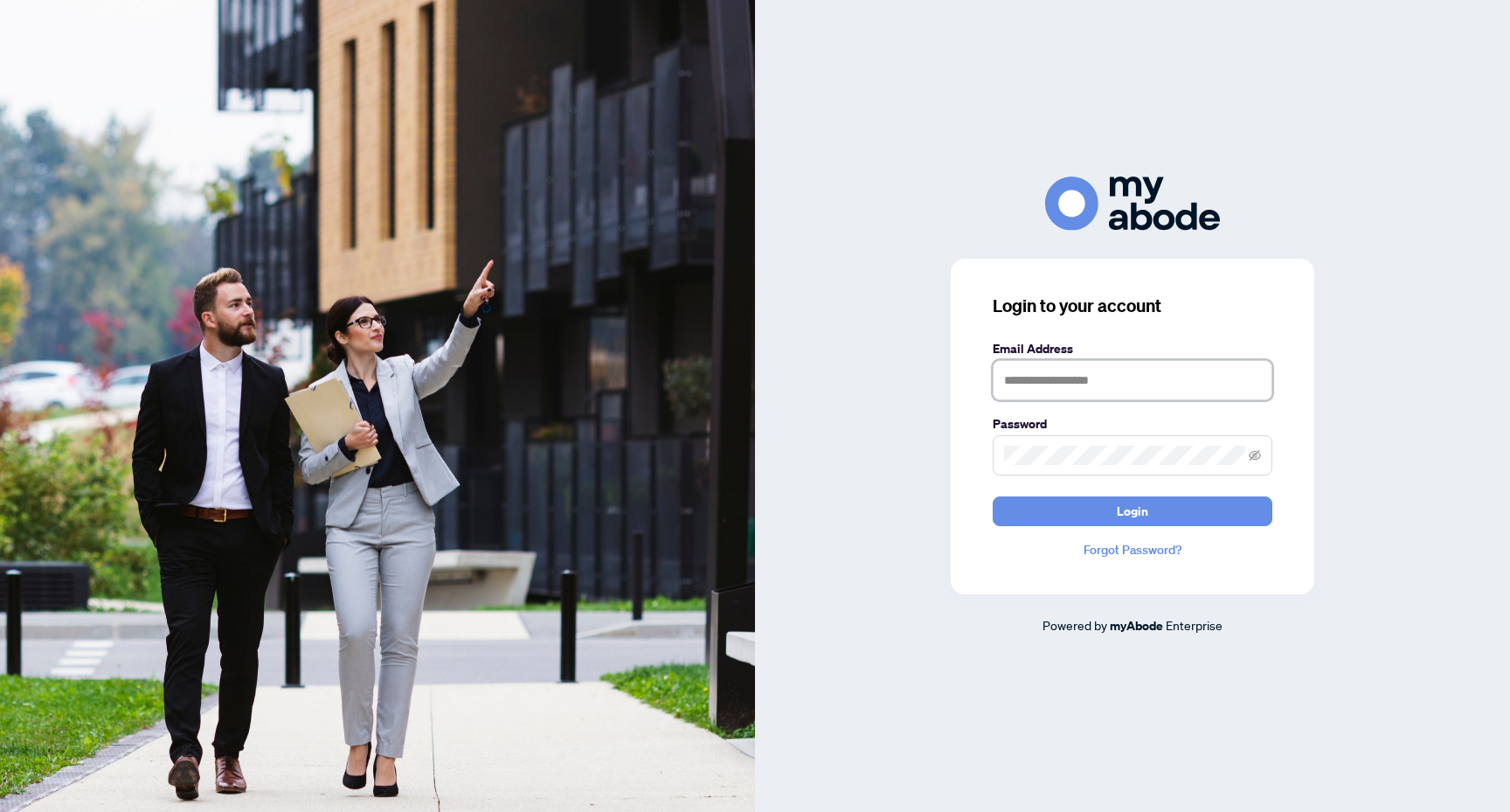
click at [1080, 377] on input "text" at bounding box center [1132, 379] width 280 height 40
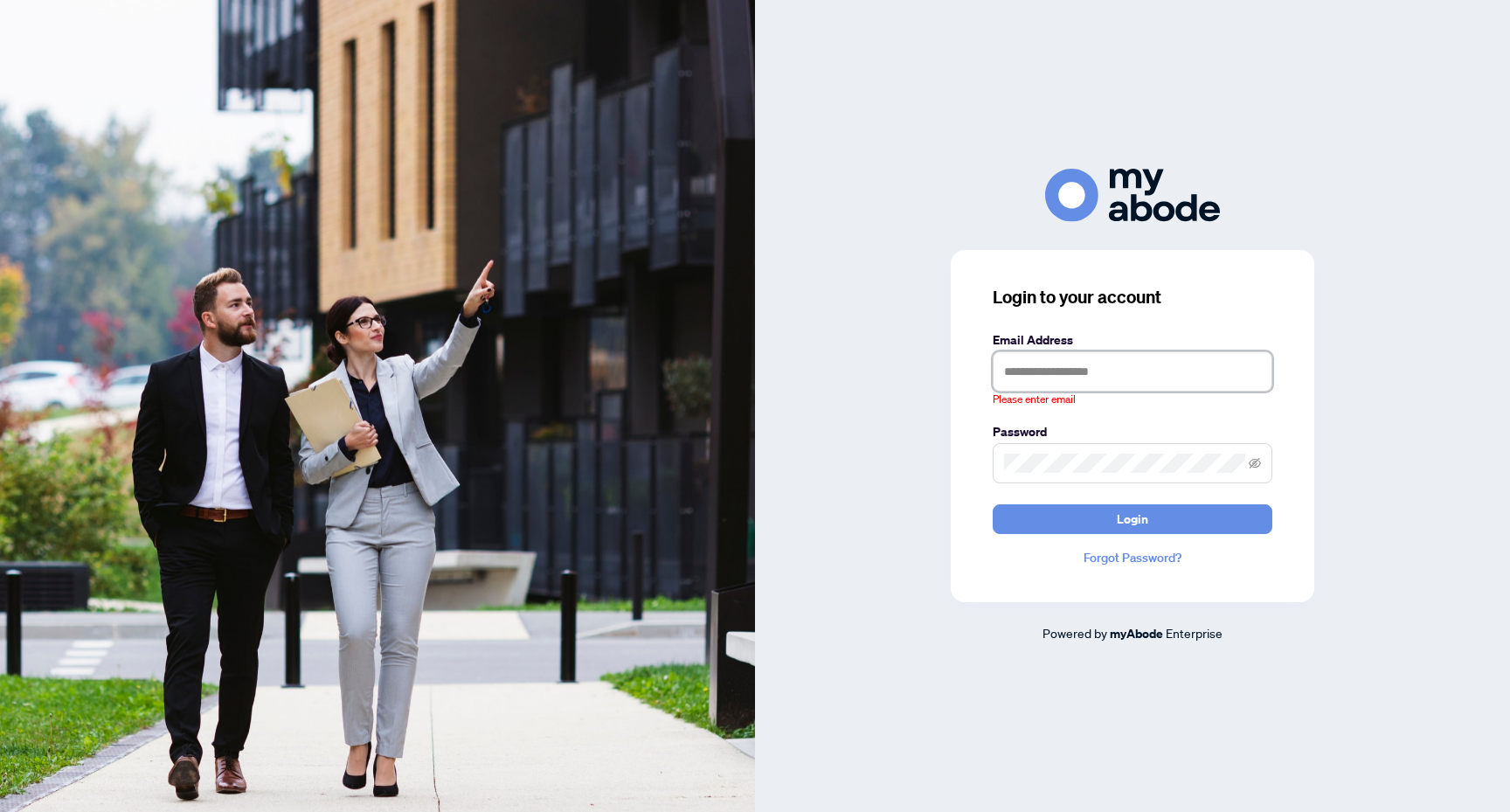
type input "**********"
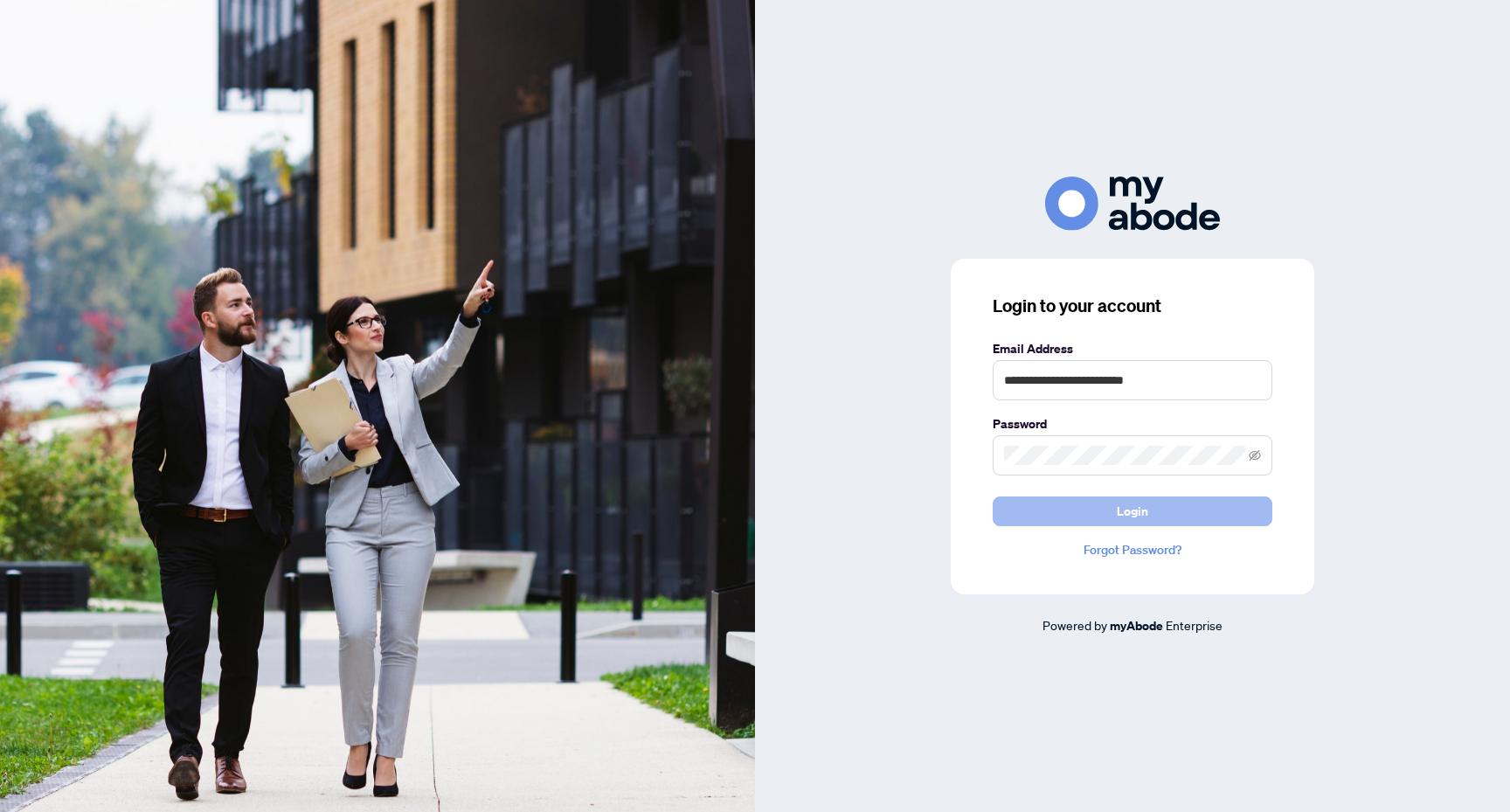
click at [1129, 511] on span "Login" at bounding box center [1133, 512] width 32 height 28
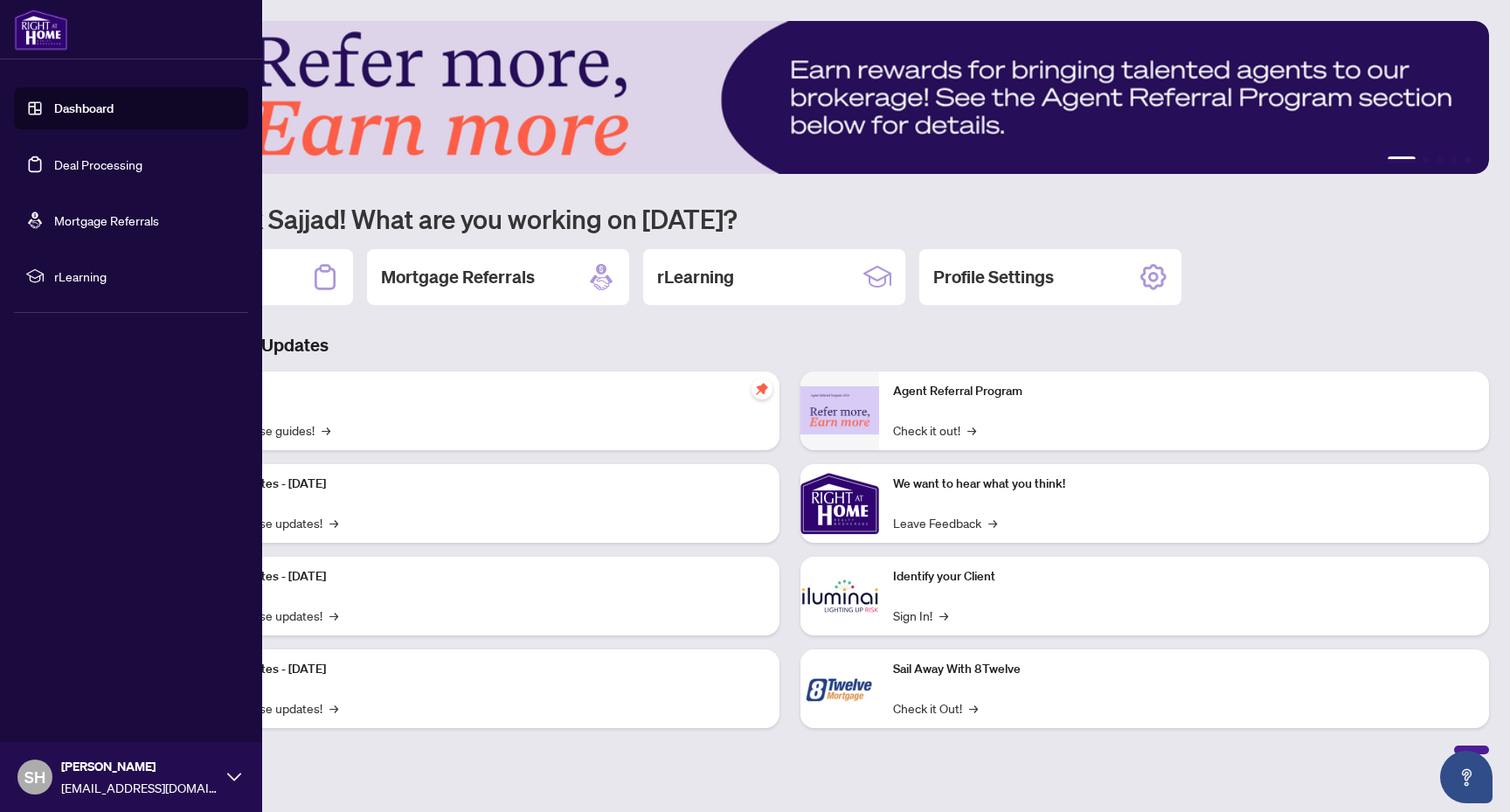
click at [54, 108] on link "Dashboard" at bounding box center [84, 108] width 60 height 16
click at [126, 172] on link "Deal Processing" at bounding box center [98, 164] width 88 height 16
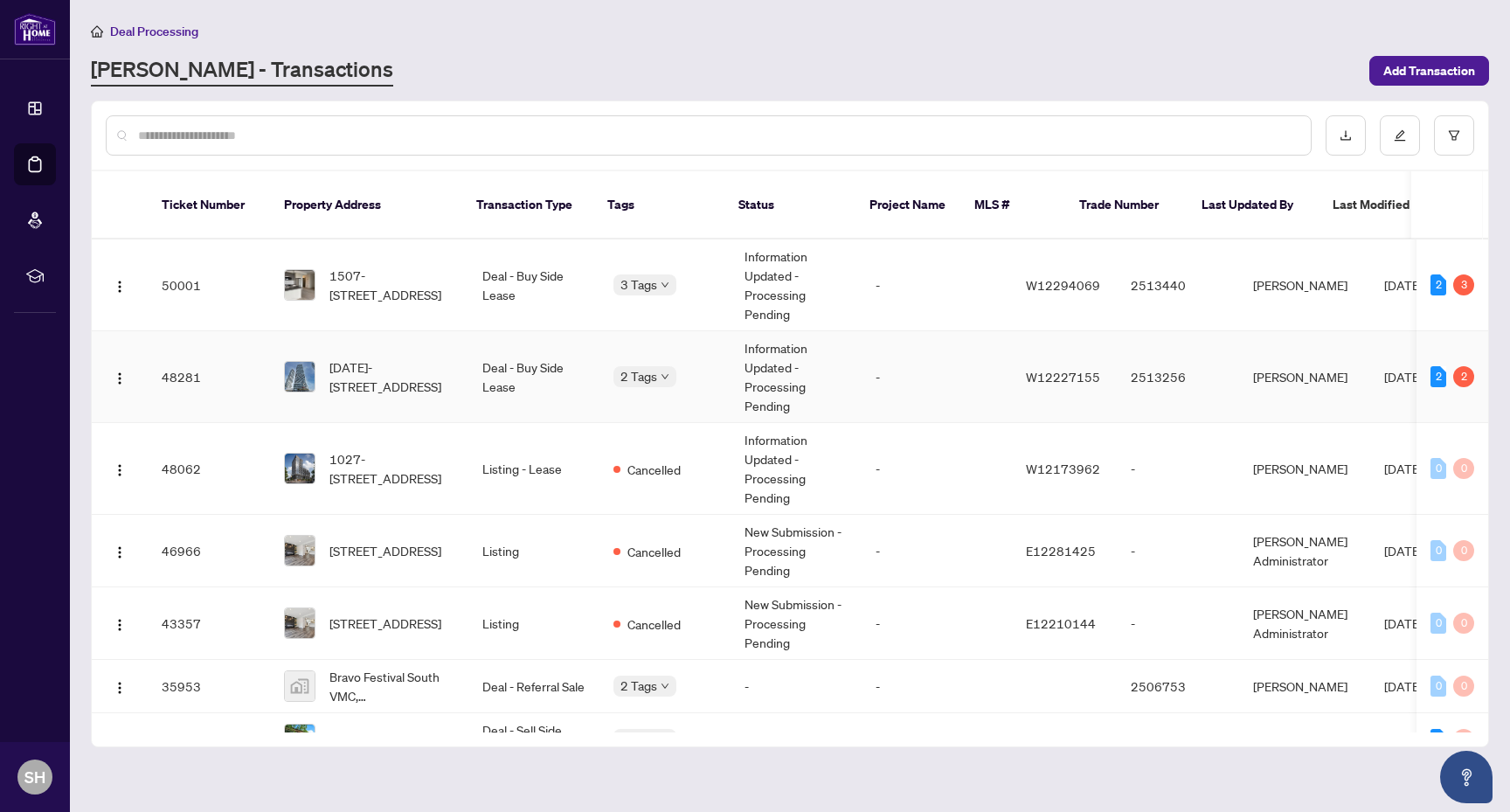
click at [515, 356] on td "Deal - Buy Side Lease" at bounding box center [534, 377] width 131 height 92
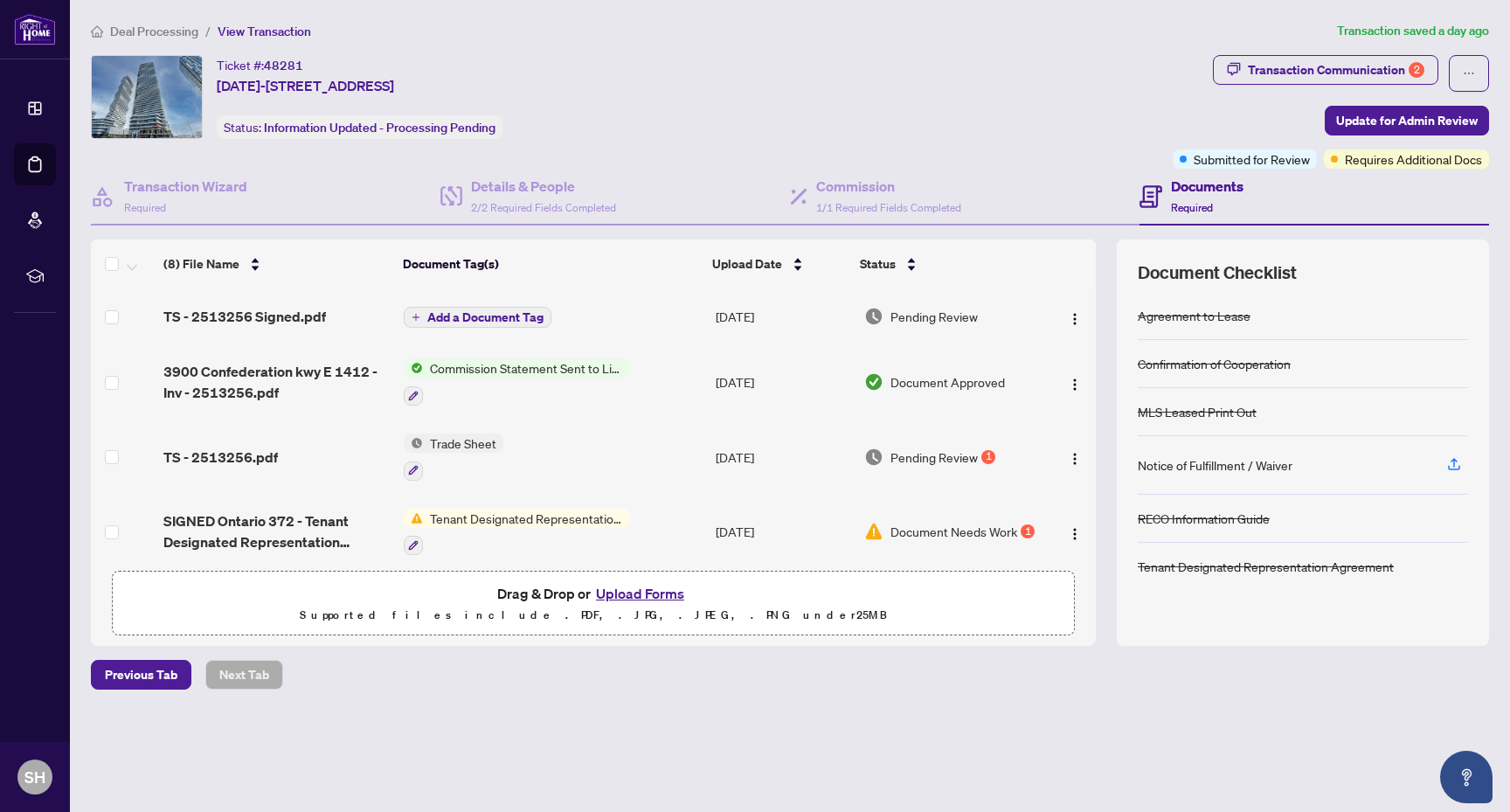
click at [645, 594] on button "Upload Forms" at bounding box center [640, 593] width 99 height 22
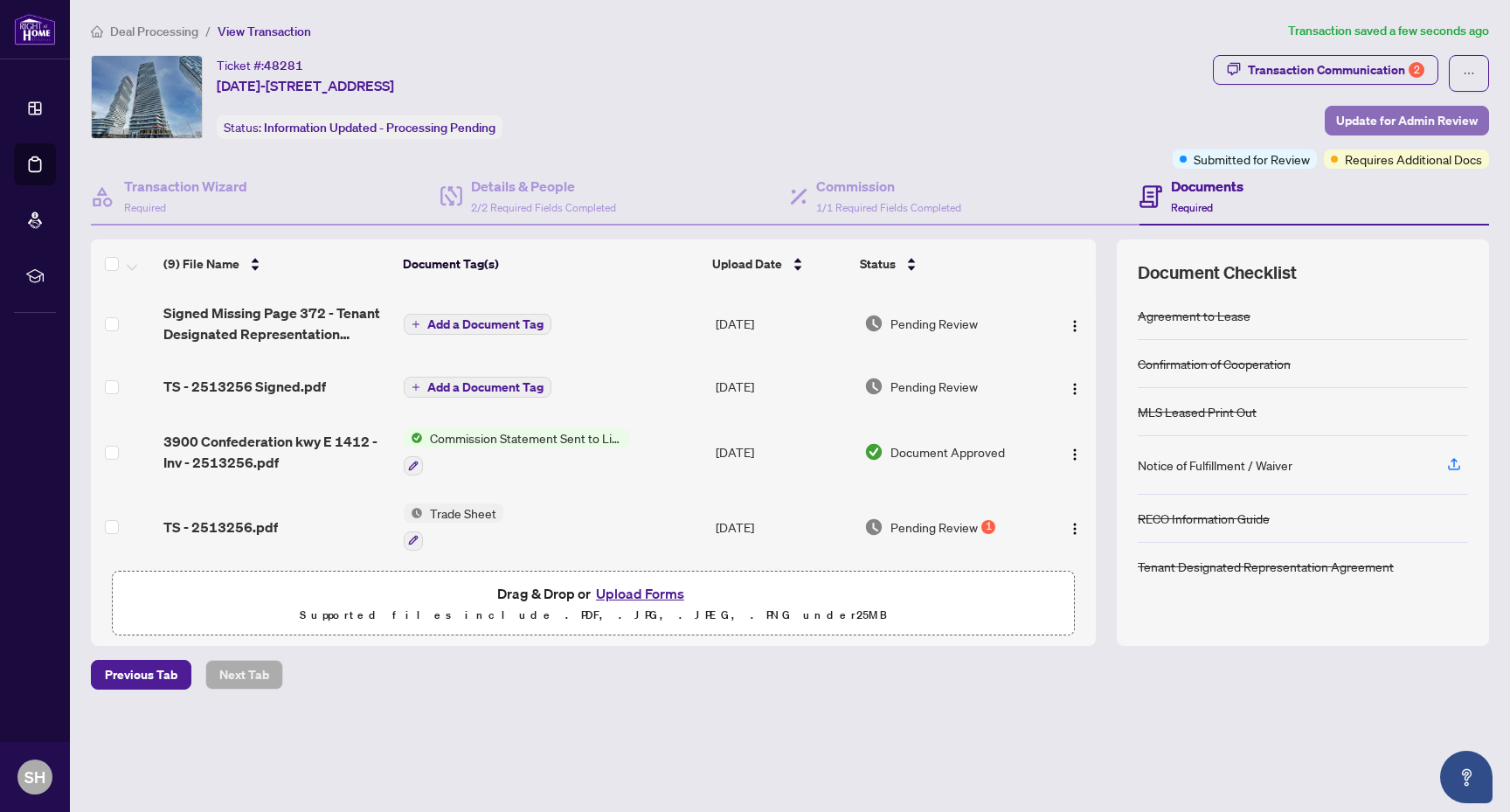
click at [1368, 123] on span "Update for Admin Review" at bounding box center [1407, 121] width 141 height 28
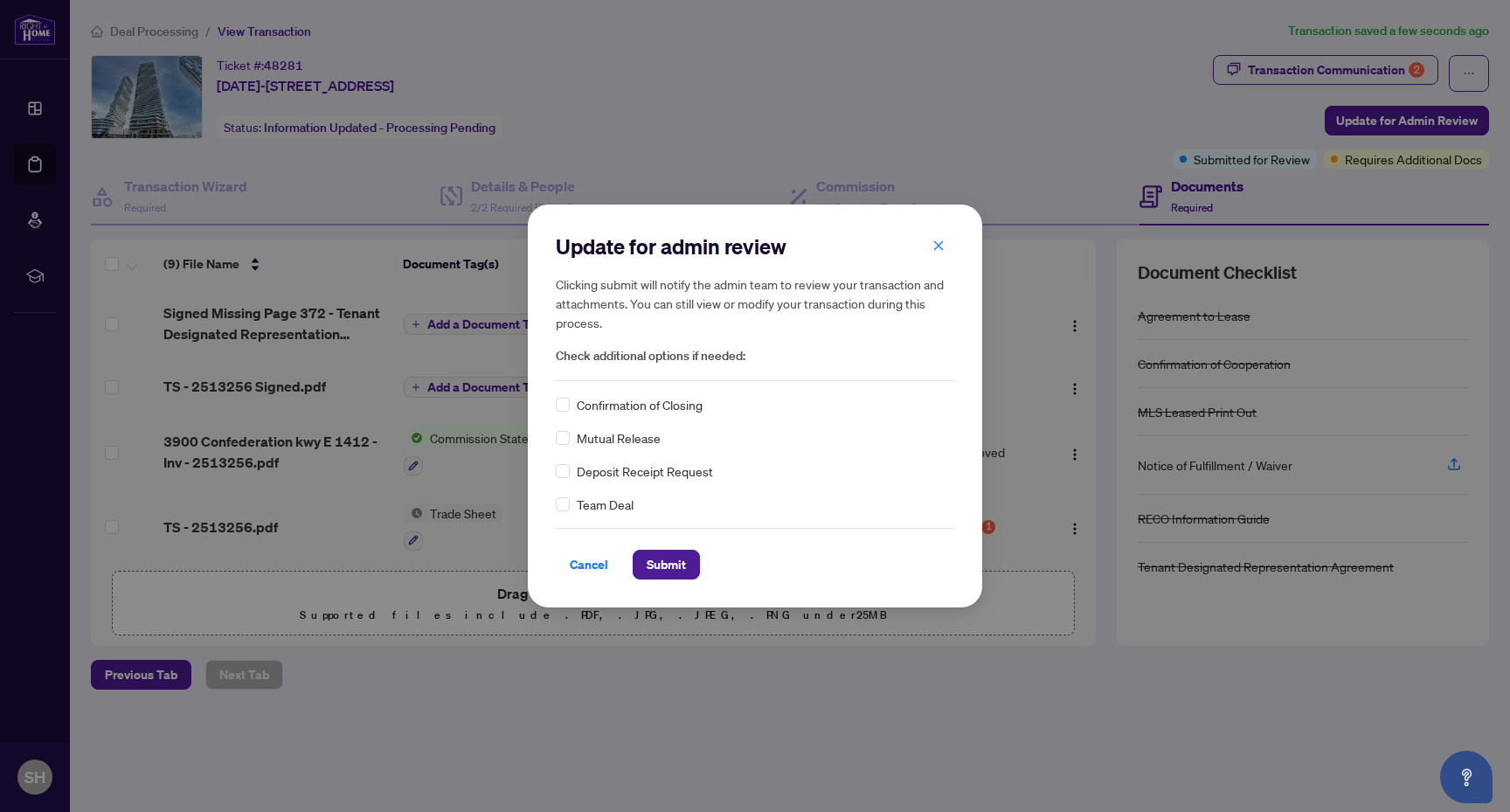
click at [635, 411] on span "Confirmation of Closing" at bounding box center [639, 405] width 126 height 20
click at [670, 566] on span "Submit" at bounding box center [666, 565] width 39 height 28
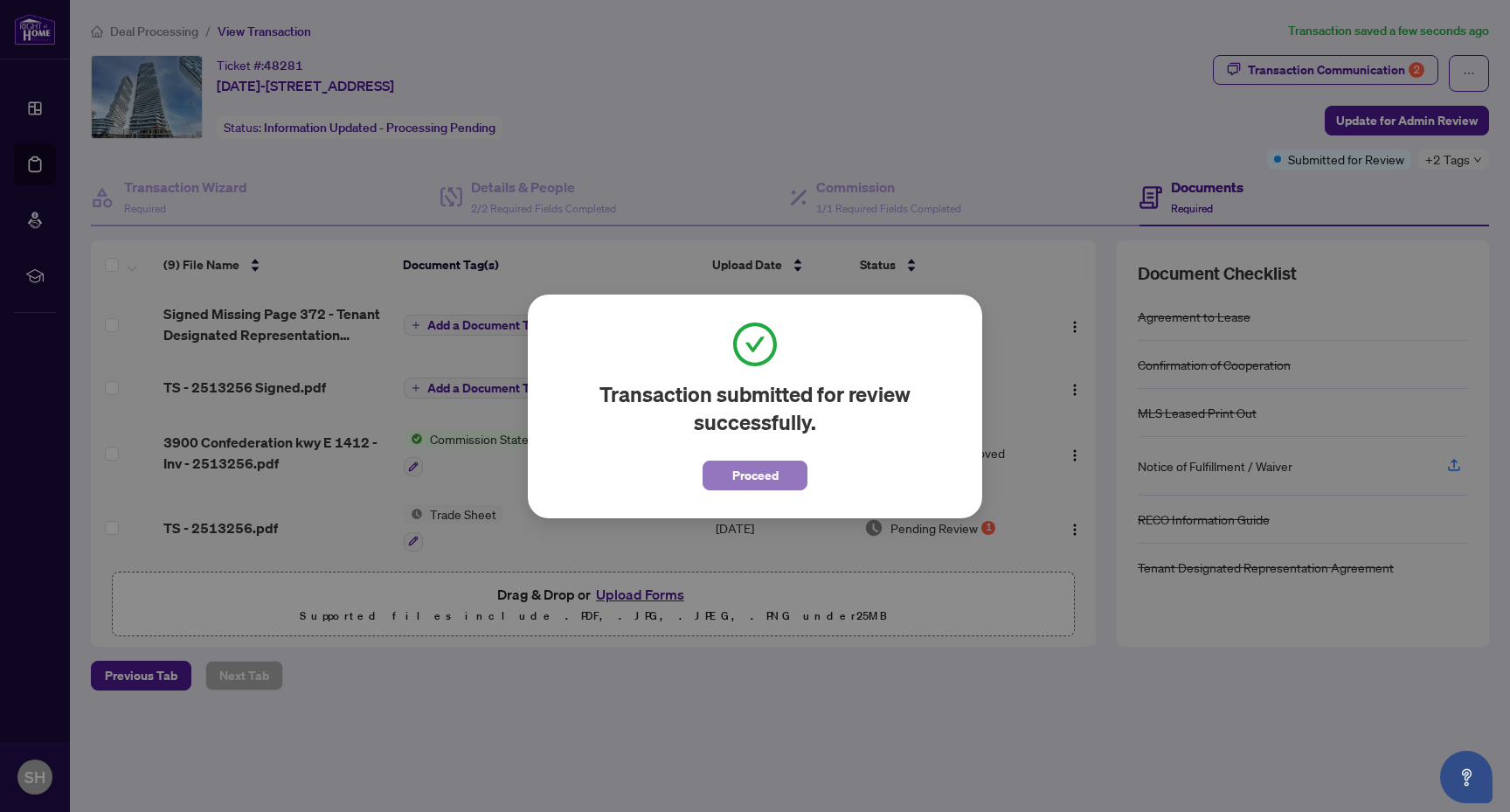
click at [761, 469] on span "Proceed" at bounding box center [755, 475] width 47 height 28
